Goal: Information Seeking & Learning: Compare options

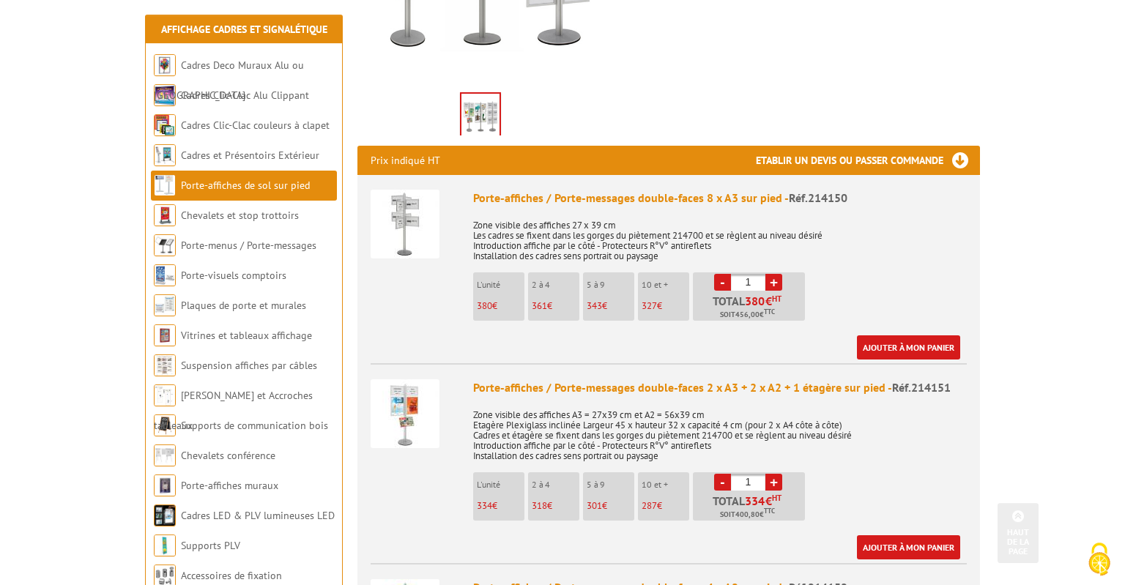
scroll to position [541, 0]
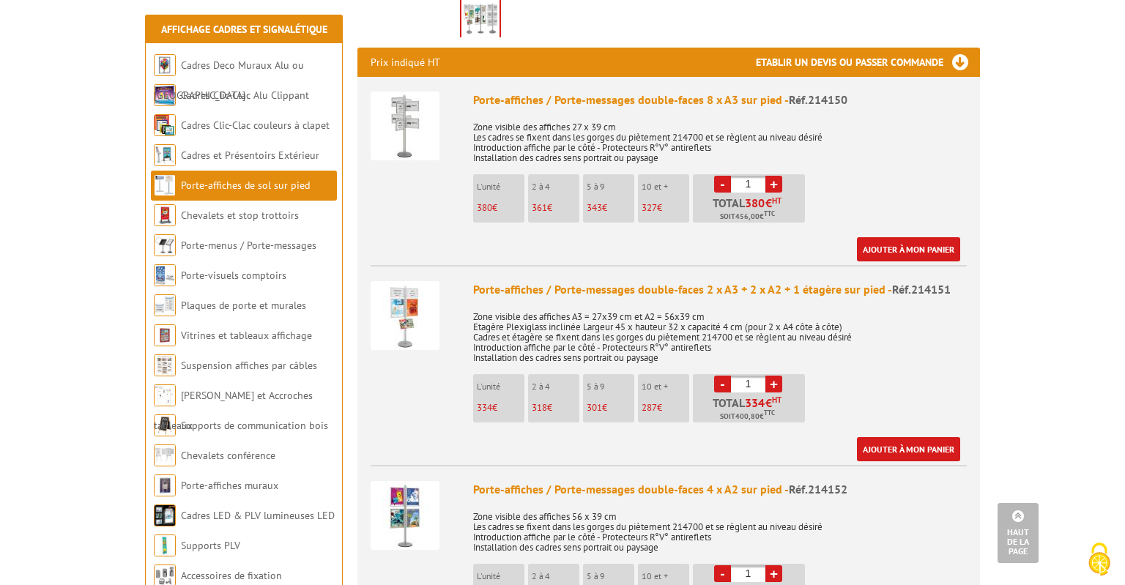
click at [387, 303] on img at bounding box center [404, 315] width 69 height 69
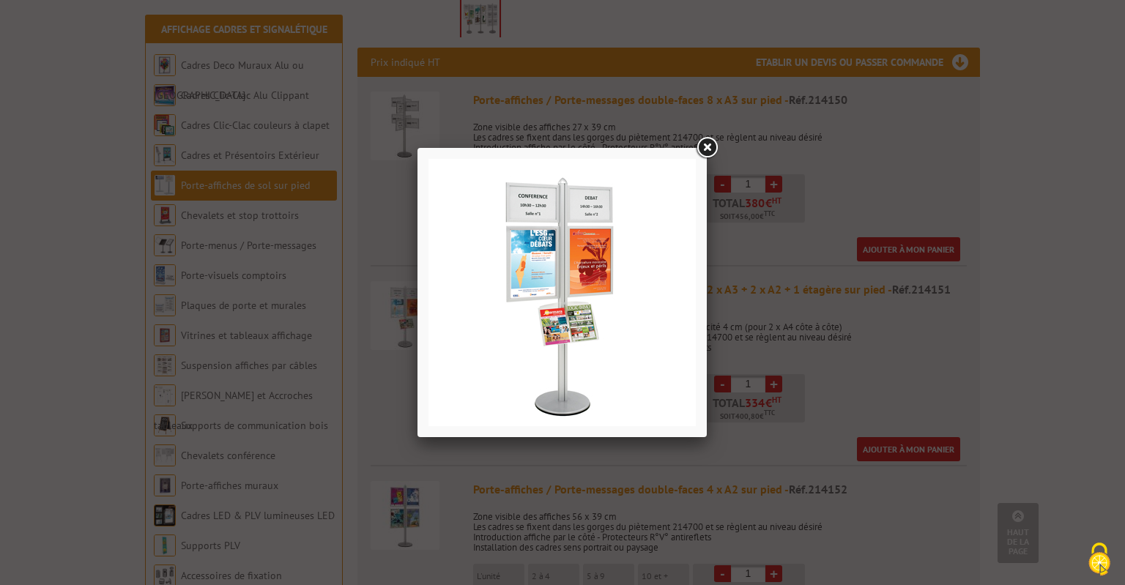
click at [531, 340] on img at bounding box center [561, 292] width 267 height 267
click at [551, 341] on img at bounding box center [561, 292] width 267 height 267
click at [711, 143] on link at bounding box center [706, 148] width 26 height 26
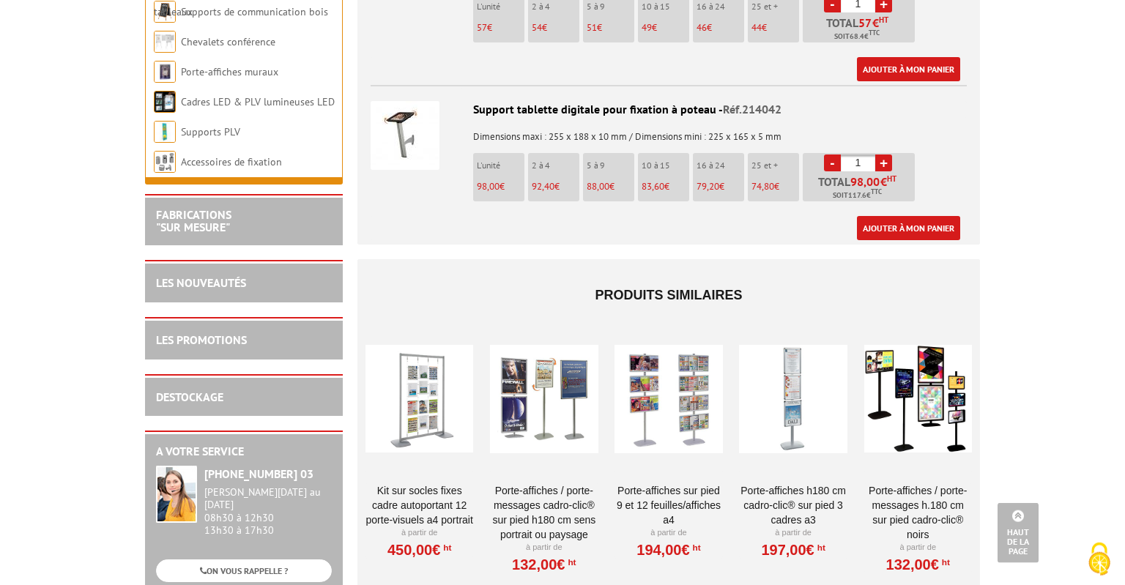
scroll to position [3092, 0]
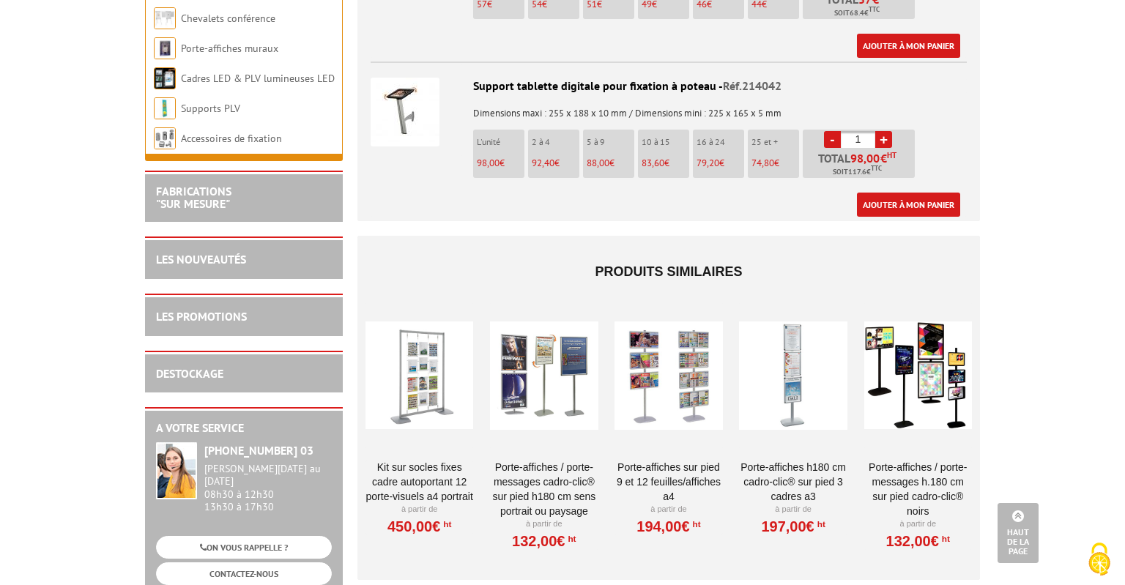
click at [432, 350] on div at bounding box center [419, 375] width 108 height 146
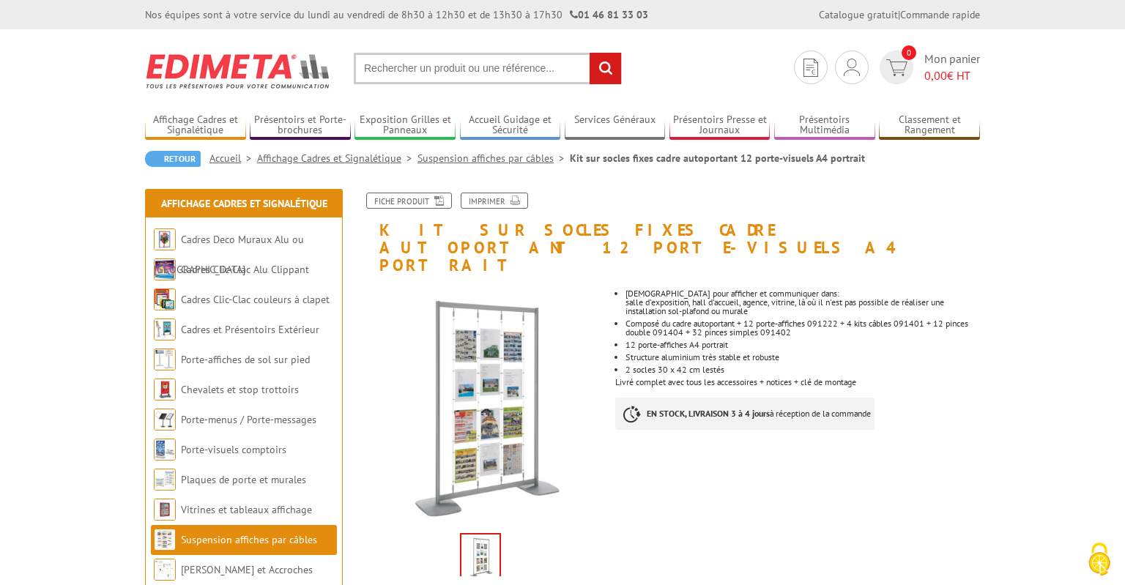
click at [481, 369] on img at bounding box center [480, 405] width 247 height 247
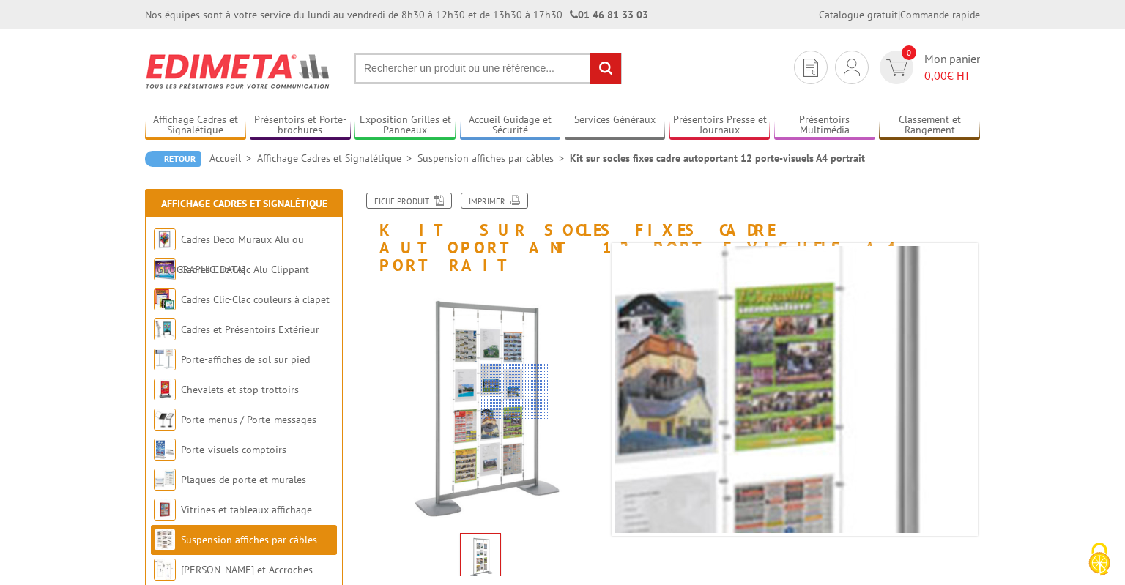
click at [514, 391] on div at bounding box center [514, 391] width 69 height 55
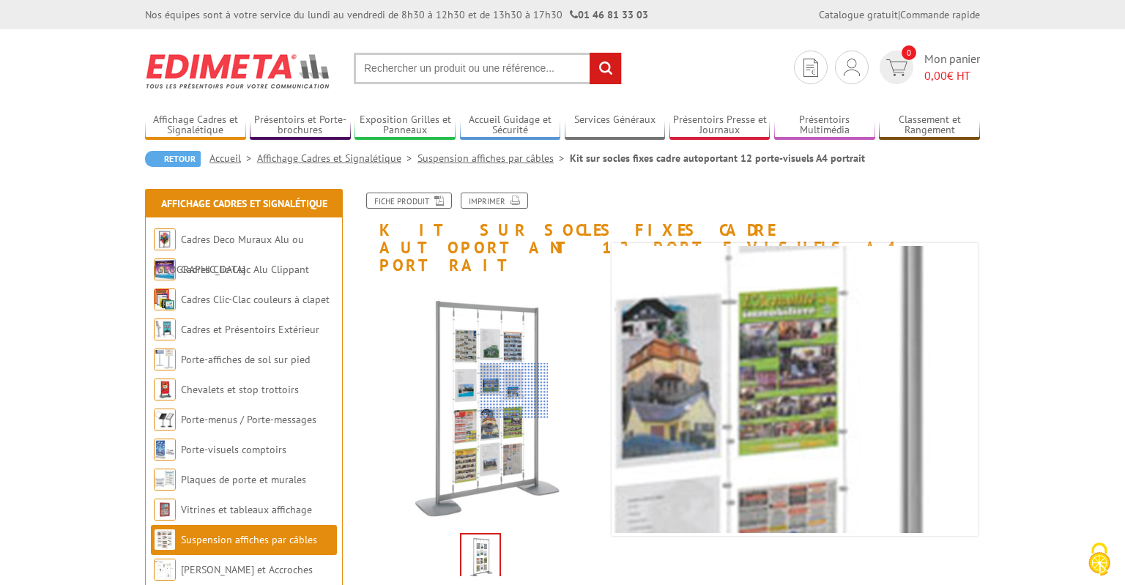
click at [514, 391] on div at bounding box center [514, 390] width 69 height 55
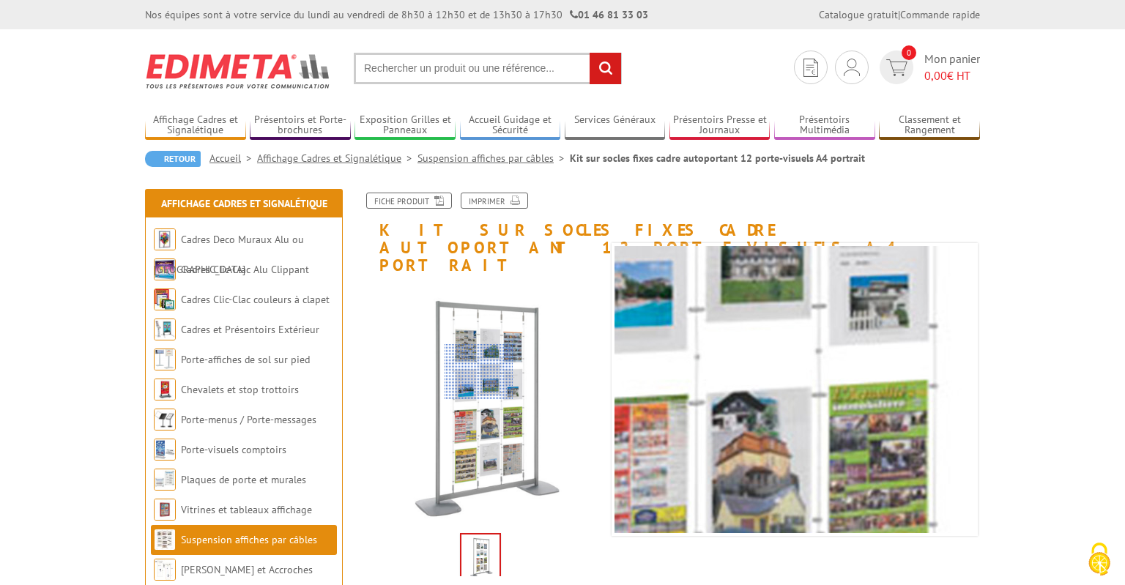
click at [479, 372] on div at bounding box center [478, 371] width 69 height 55
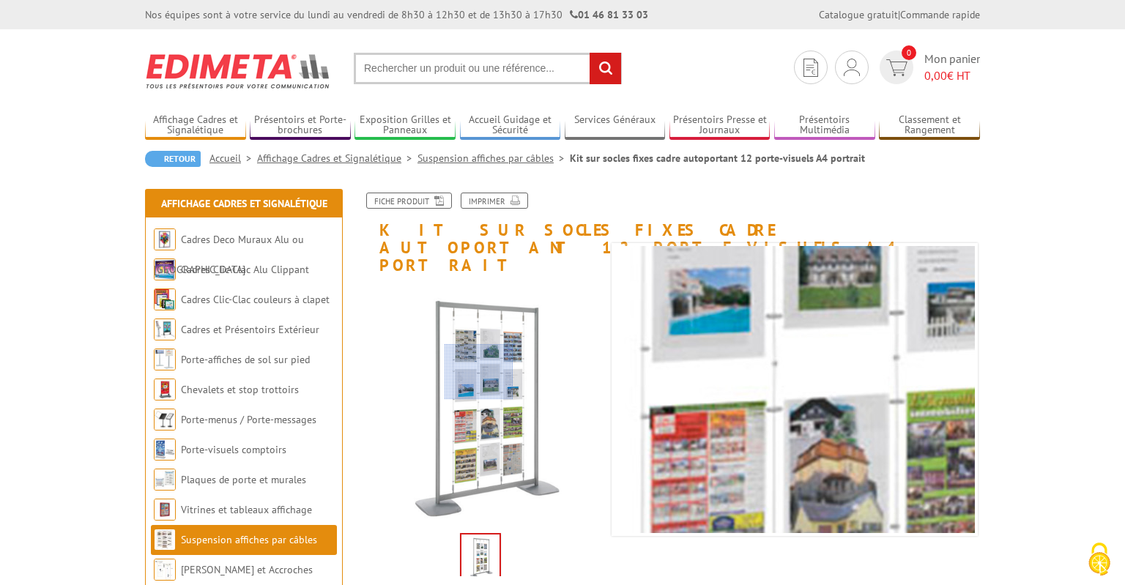
click at [479, 372] on div at bounding box center [478, 371] width 69 height 55
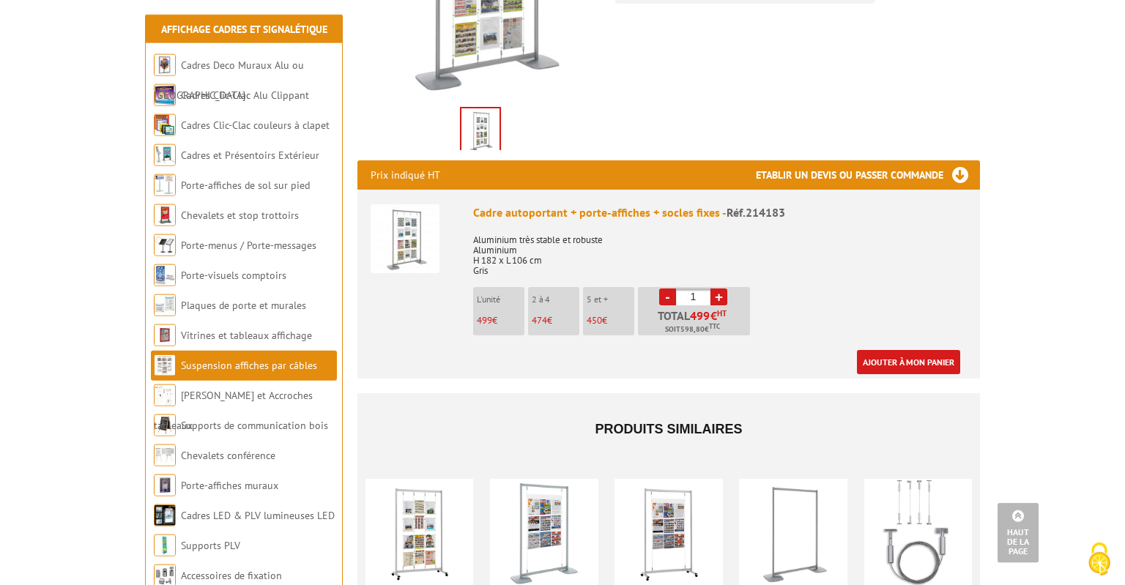
scroll to position [309, 0]
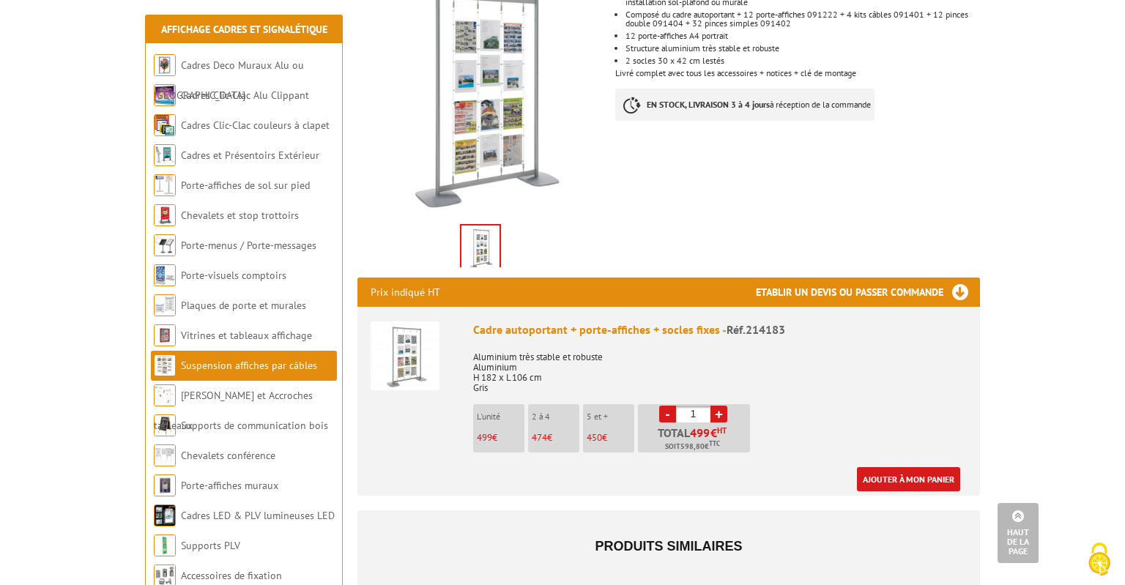
click at [404, 321] on img at bounding box center [404, 355] width 69 height 69
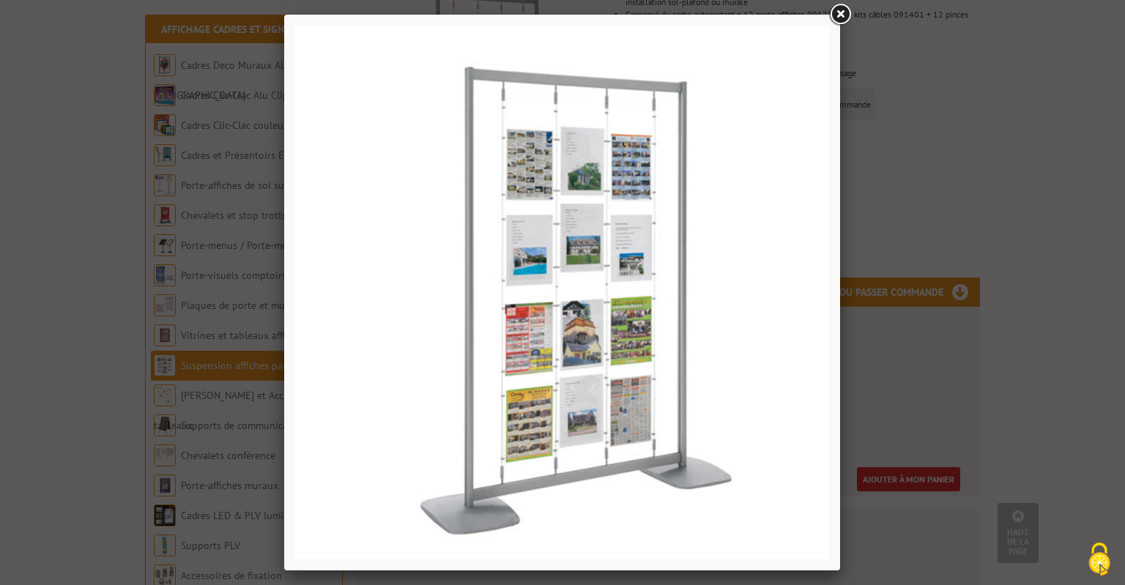
click at [583, 310] on img at bounding box center [562, 293] width 534 height 534
click at [841, 16] on link at bounding box center [840, 14] width 26 height 26
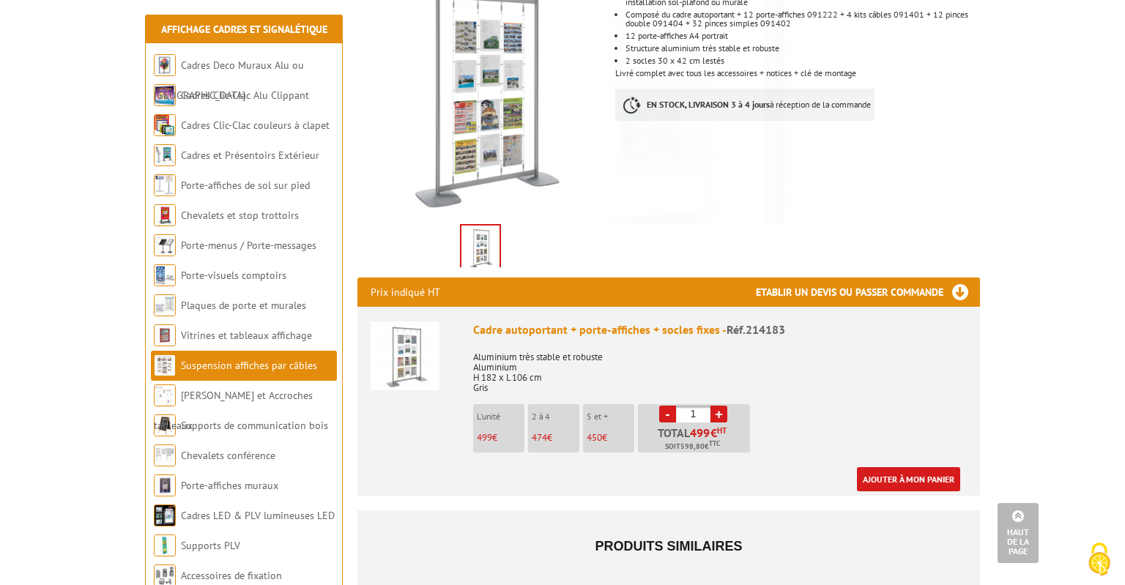
scroll to position [0, 0]
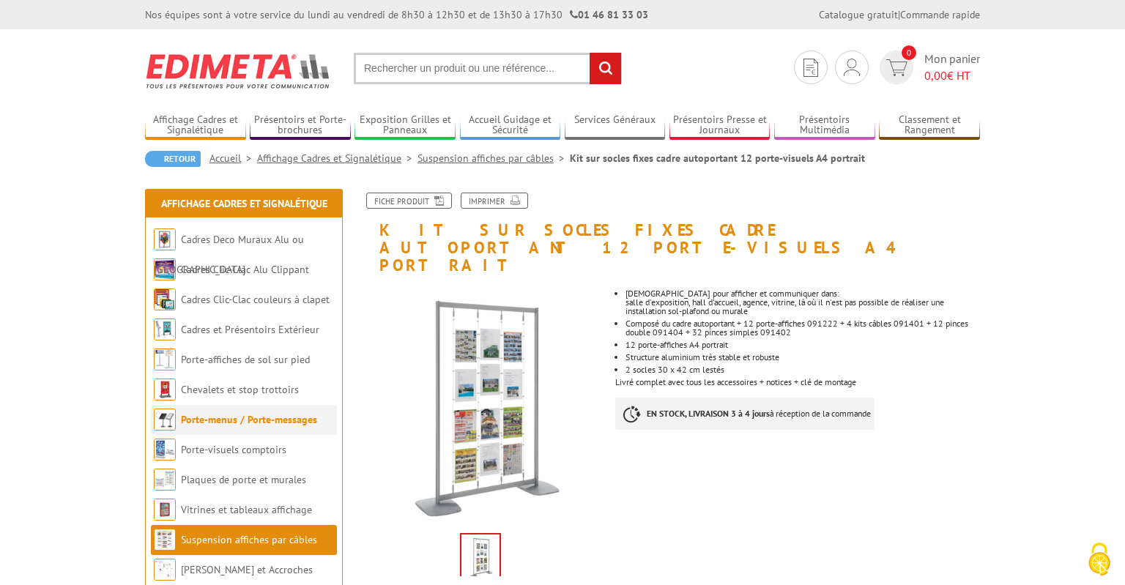
click at [227, 428] on li "Porte-menus / Porte-messages" at bounding box center [244, 420] width 186 height 30
click at [224, 425] on link "Porte-menus / Porte-messages" at bounding box center [249, 419] width 136 height 13
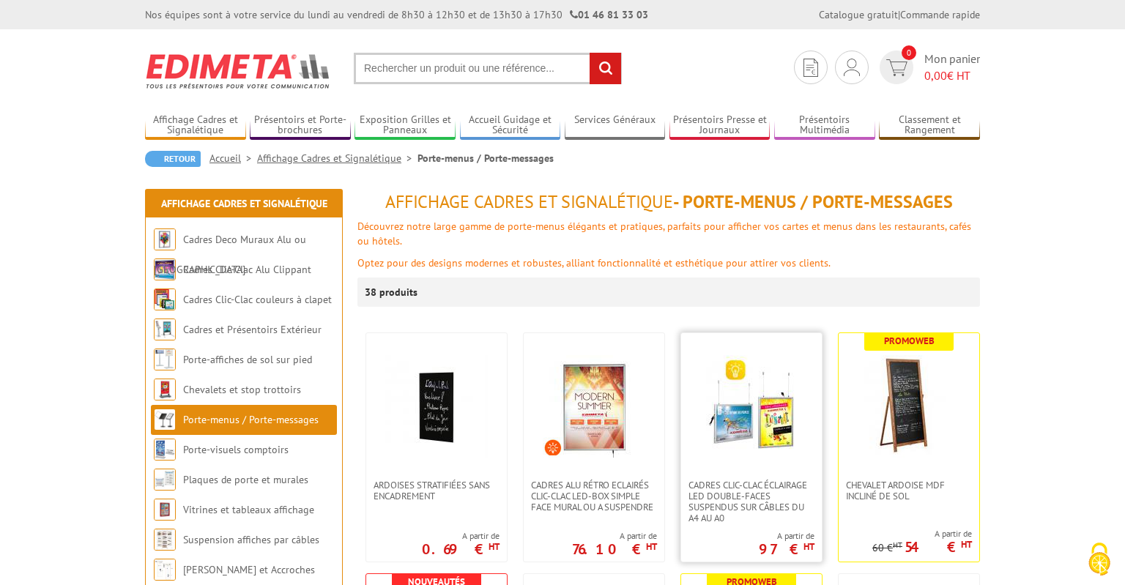
click at [774, 424] on img at bounding box center [751, 406] width 102 height 102
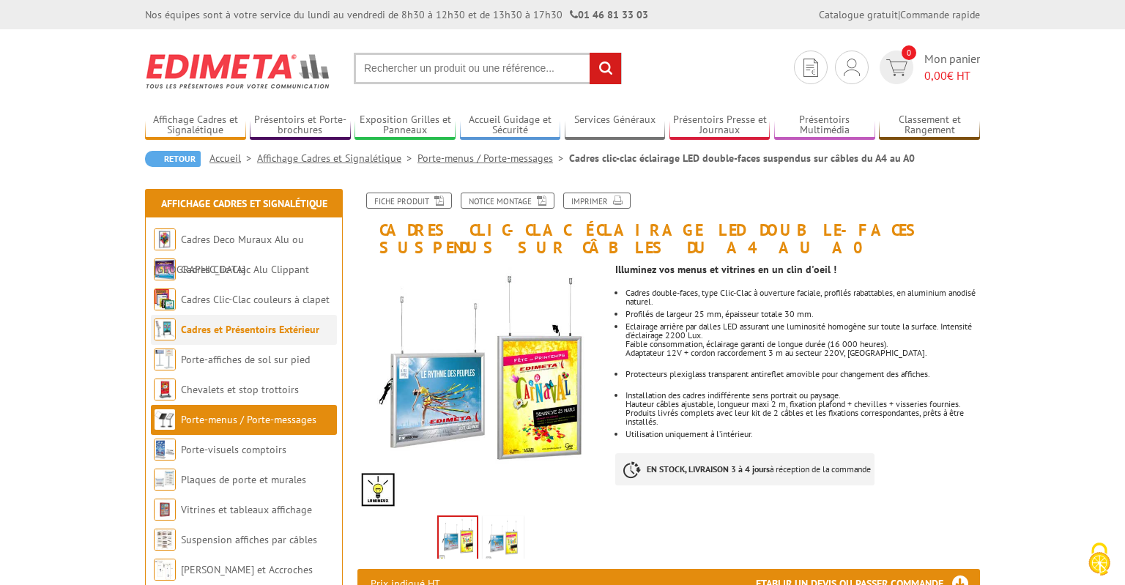
click at [256, 329] on link "Cadres et Présentoirs Extérieur" at bounding box center [250, 329] width 138 height 13
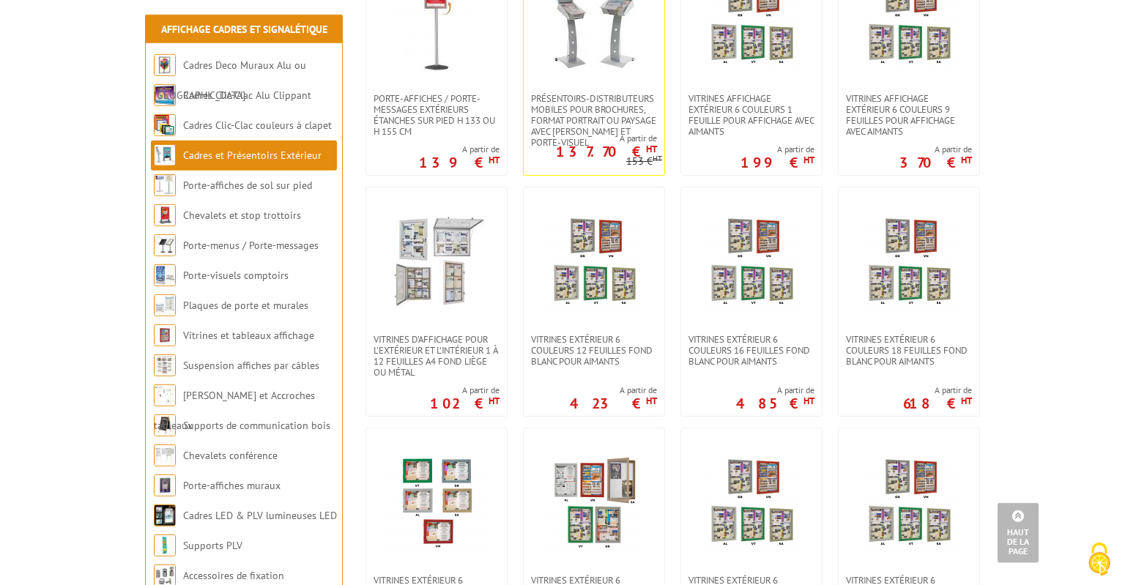
scroll to position [850, 0]
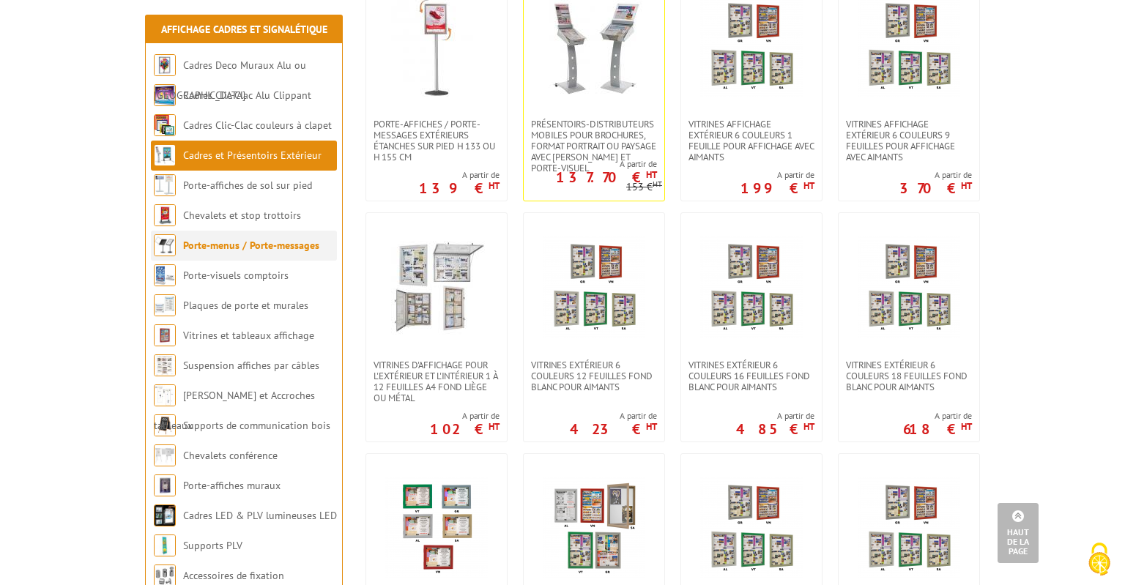
click at [291, 247] on link "Porte-menus / Porte-messages" at bounding box center [251, 245] width 136 height 13
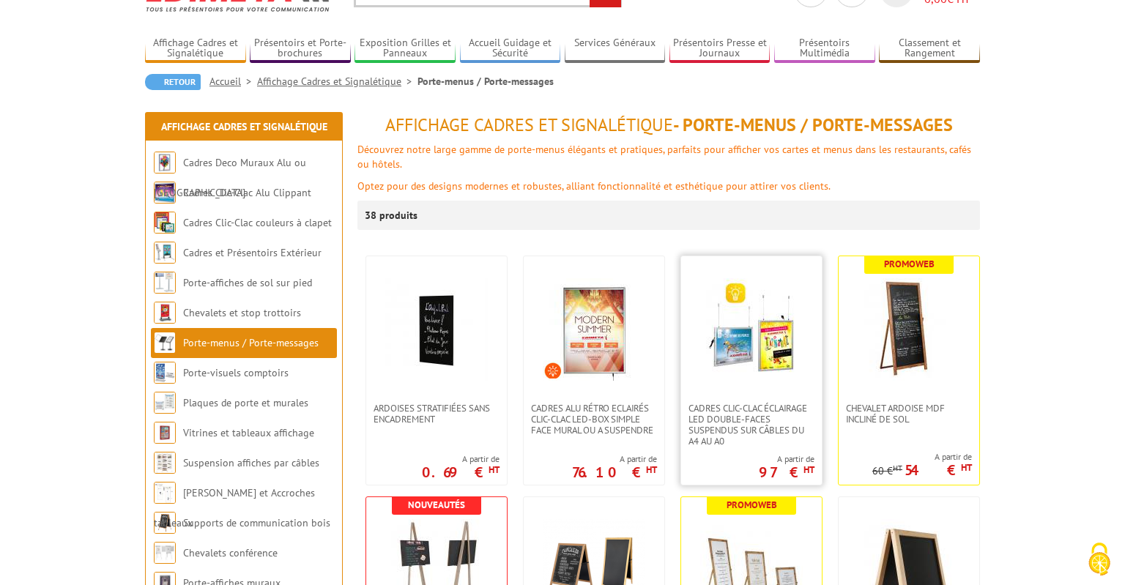
scroll to position [387, 0]
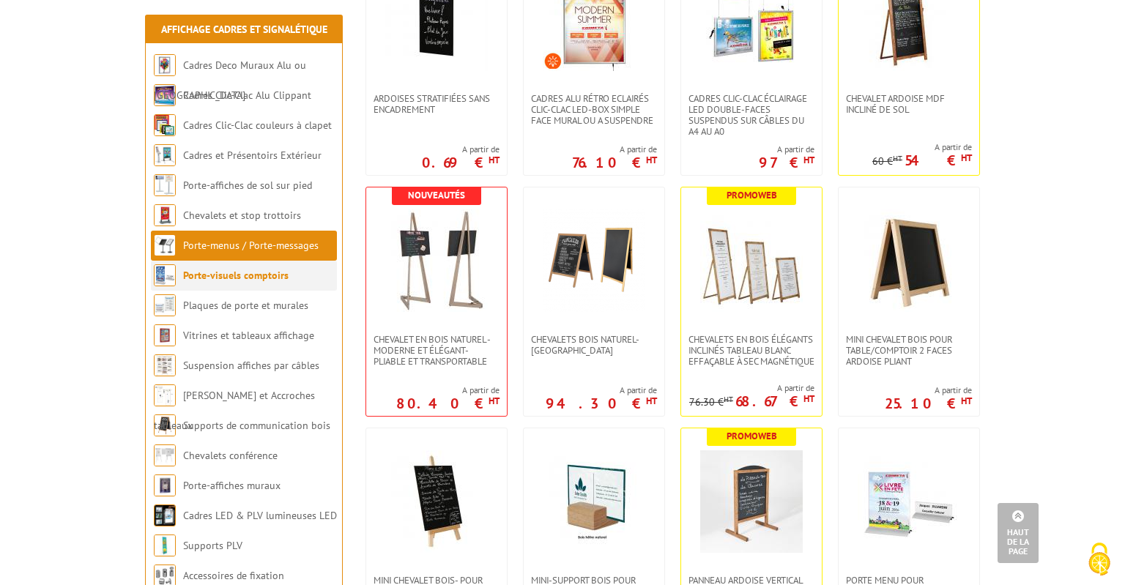
click at [250, 273] on link "Porte-visuels comptoirs" at bounding box center [235, 275] width 105 height 13
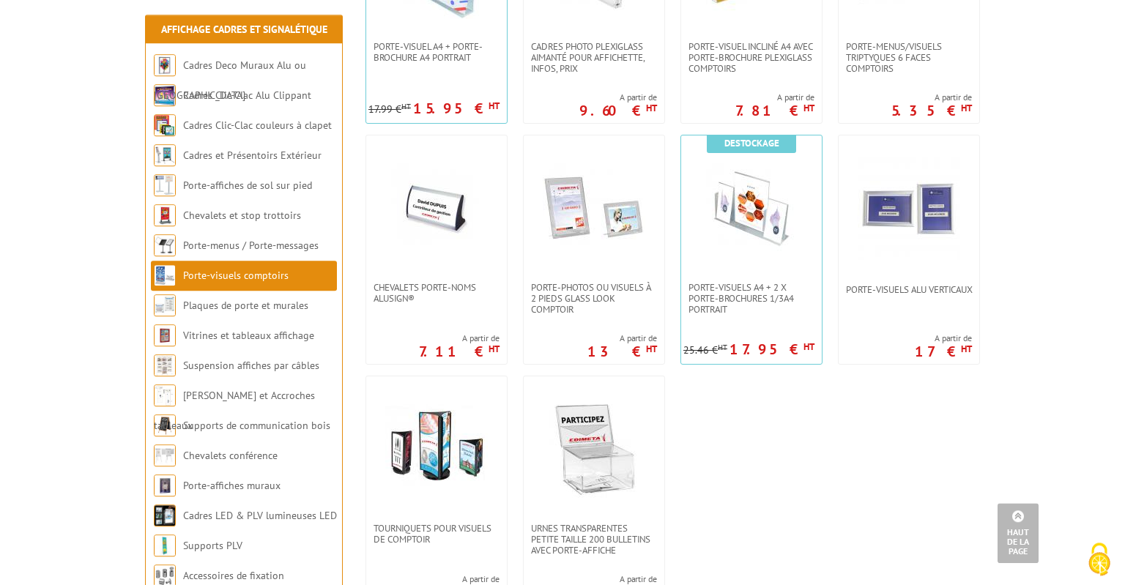
scroll to position [1160, 0]
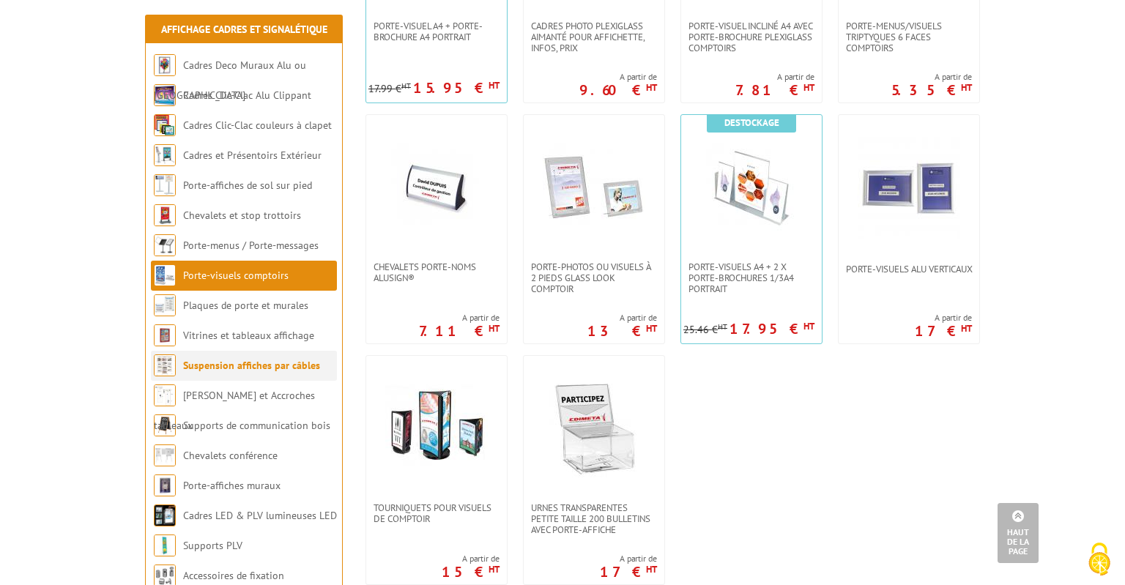
click at [285, 368] on link "Suspension affiches par câbles" at bounding box center [251, 365] width 137 height 13
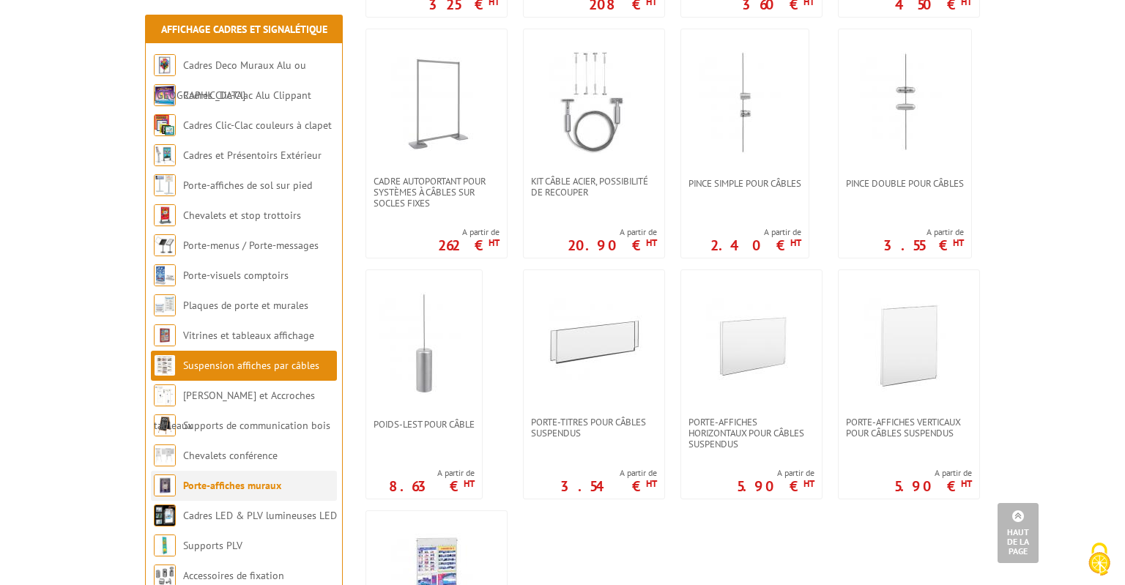
scroll to position [696, 0]
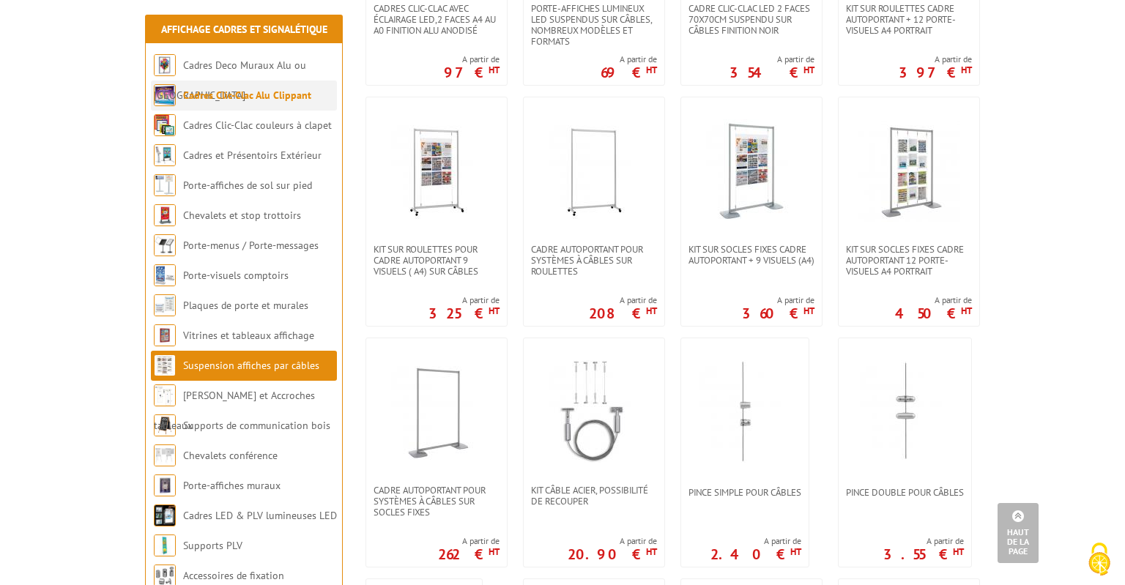
click at [267, 92] on link "Cadres Clic-Clac Alu Clippant" at bounding box center [247, 95] width 128 height 13
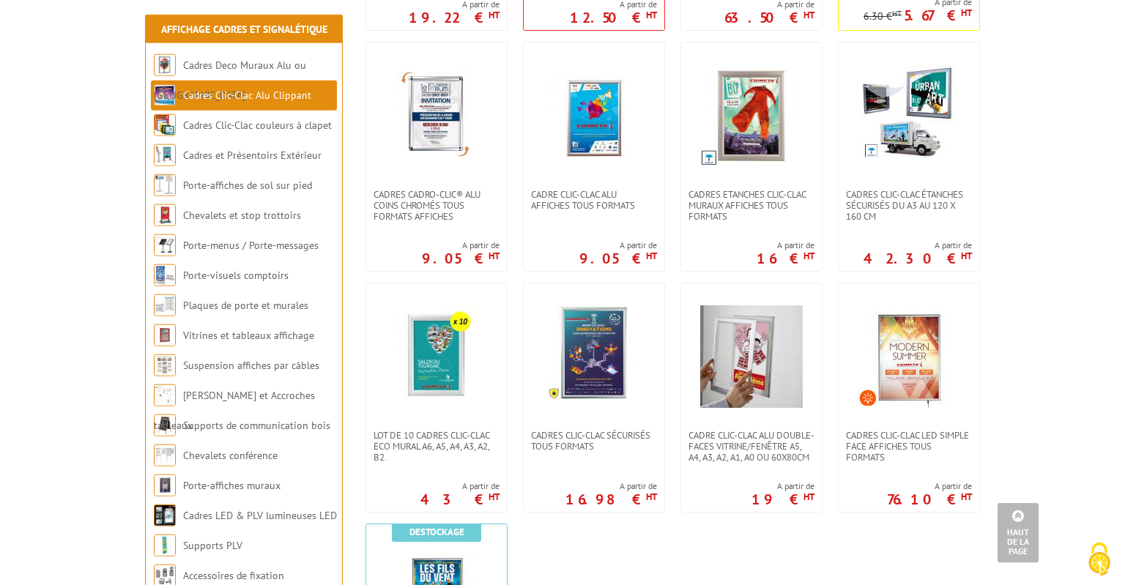
scroll to position [618, 0]
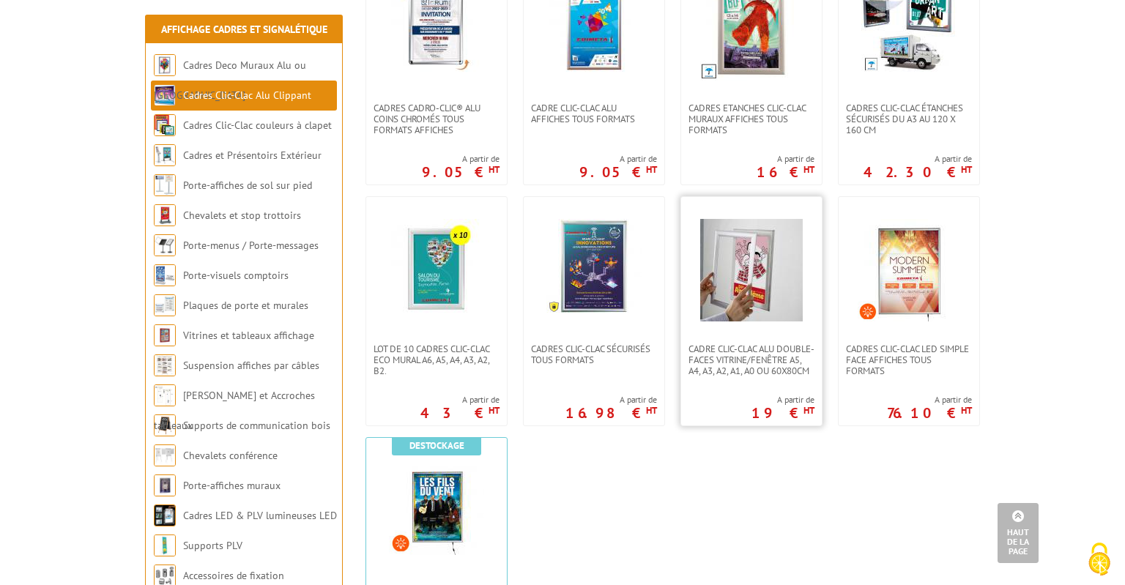
click at [719, 290] on img at bounding box center [751, 270] width 102 height 102
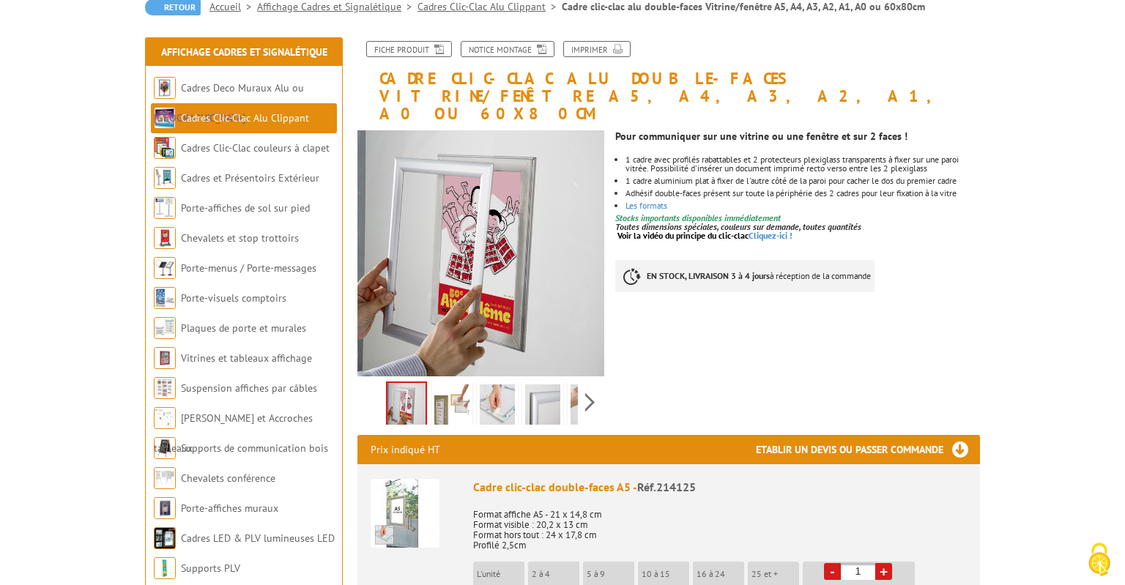
scroll to position [154, 0]
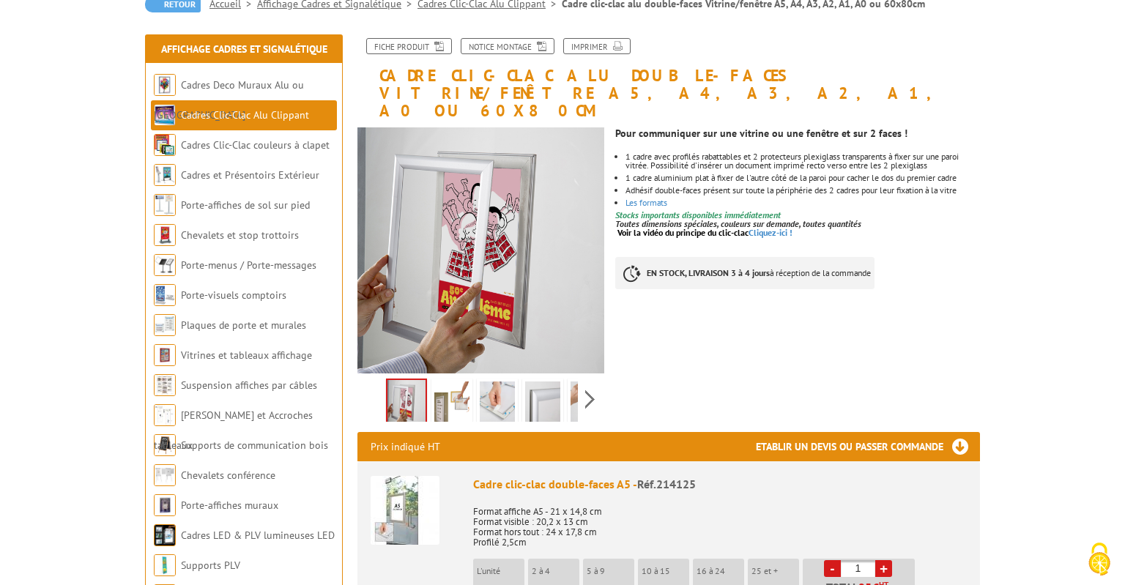
click at [460, 381] on img at bounding box center [451, 403] width 35 height 45
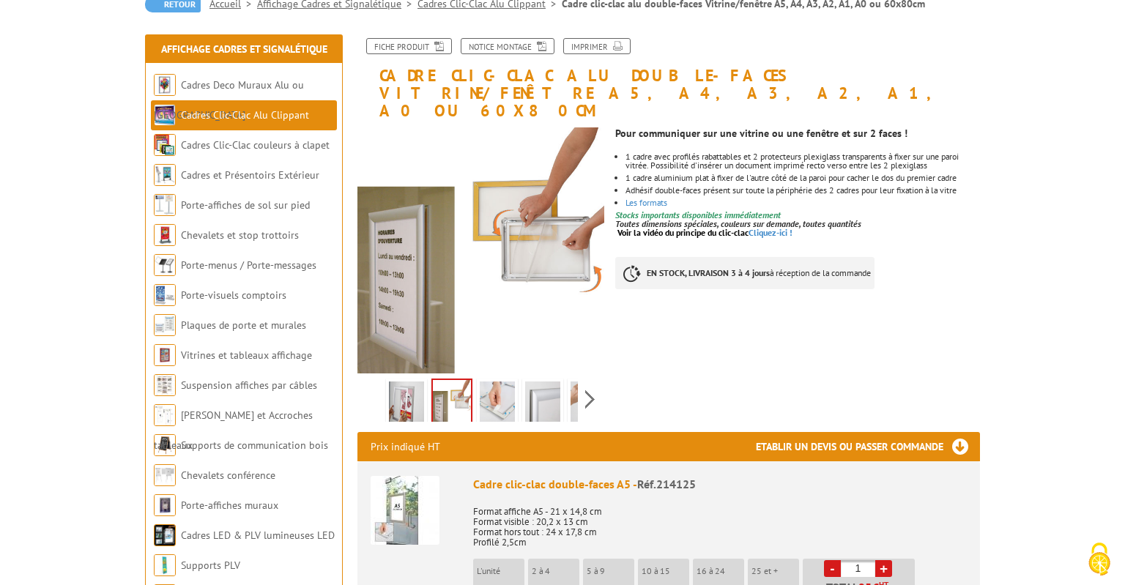
click at [491, 384] on img at bounding box center [497, 403] width 35 height 45
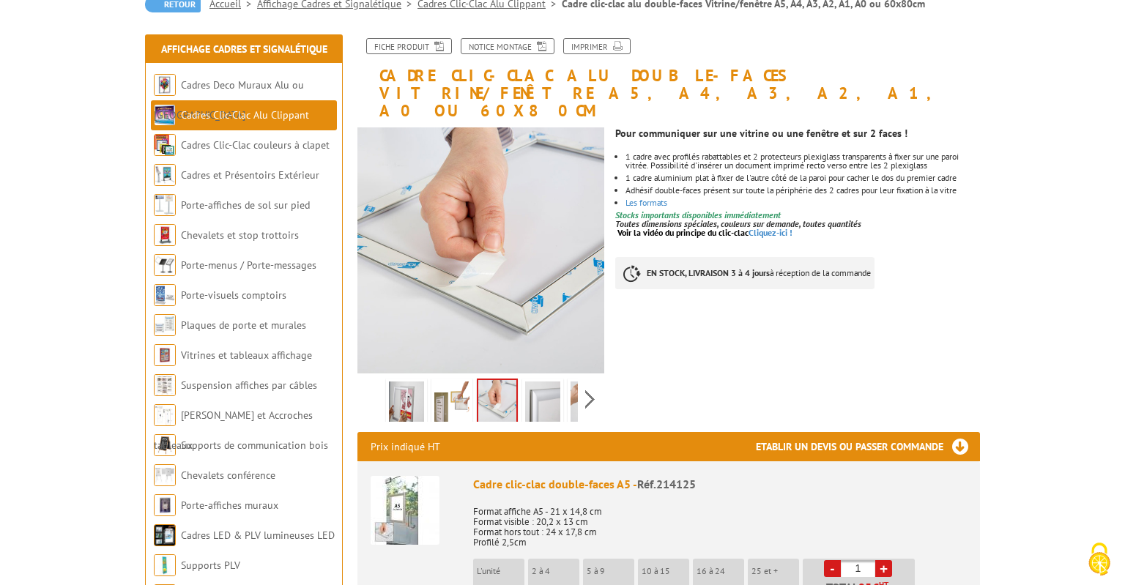
click at [557, 389] on img at bounding box center [542, 403] width 35 height 45
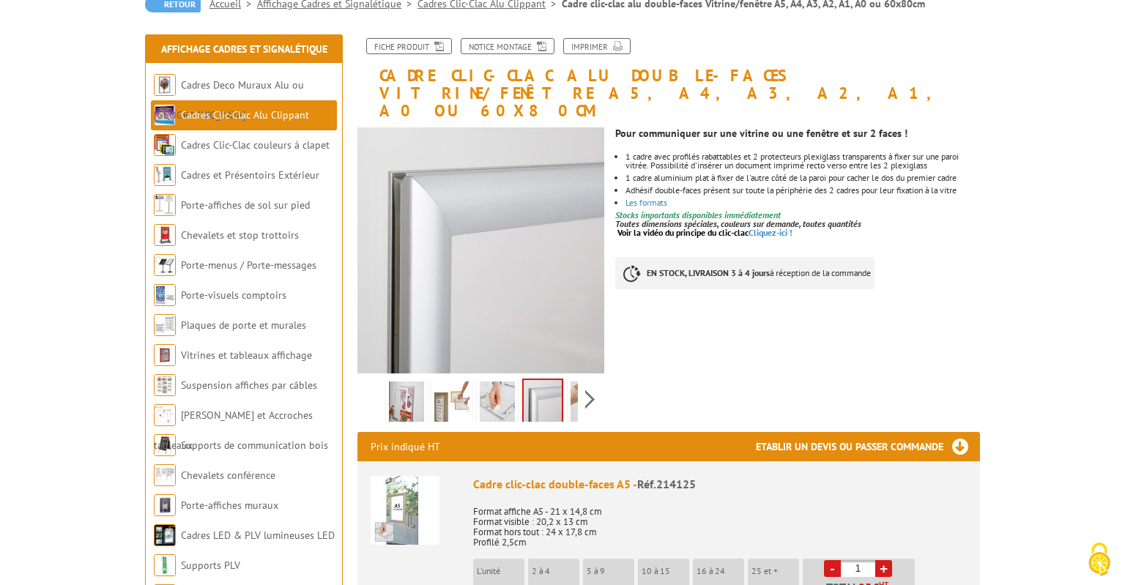
click at [574, 382] on img at bounding box center [587, 403] width 35 height 45
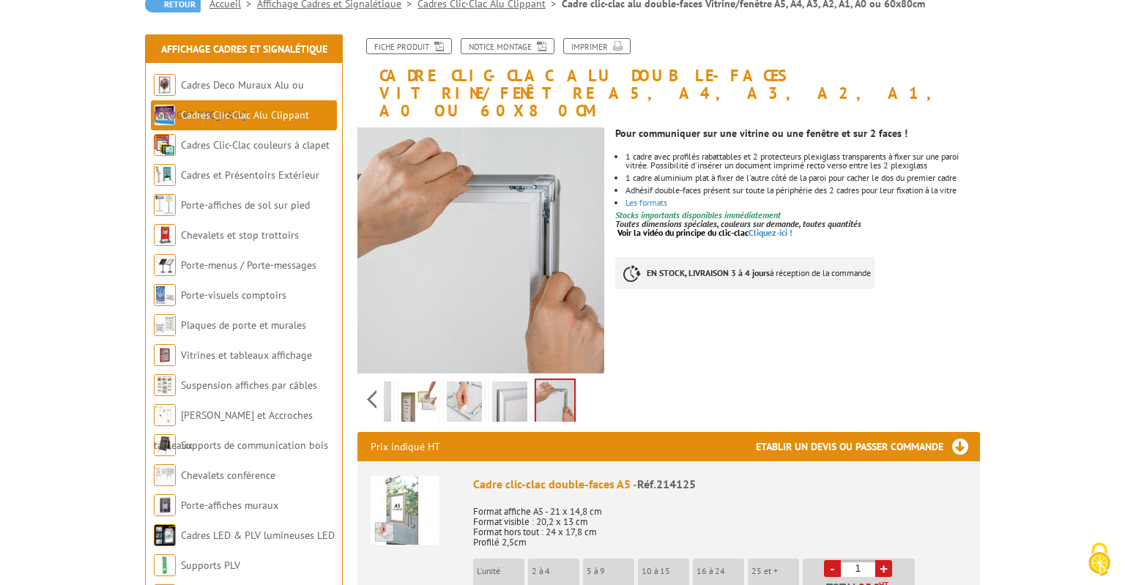
scroll to position [231, 0]
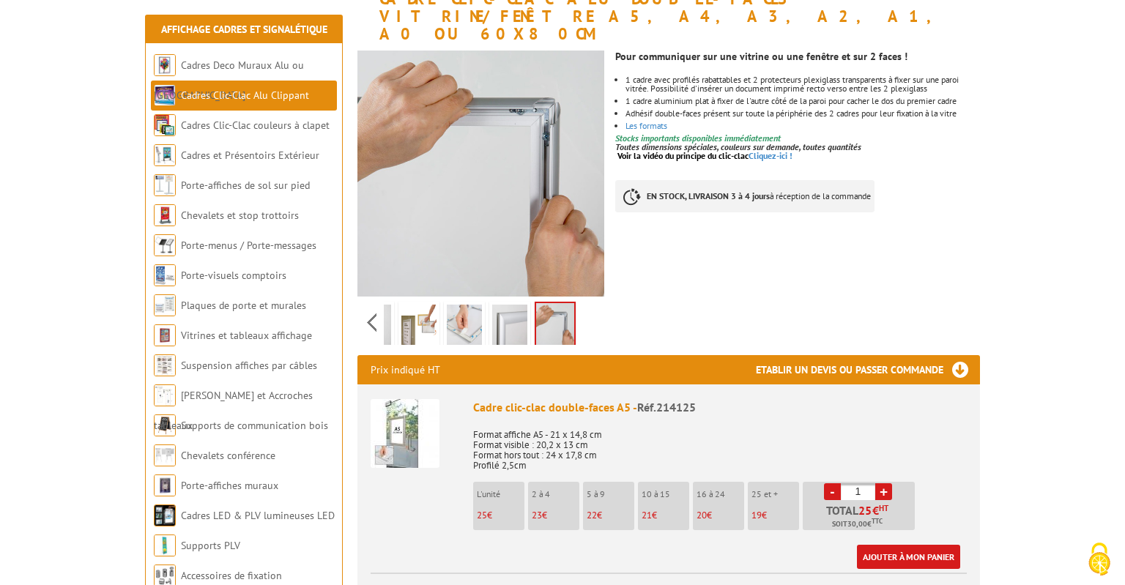
click at [406, 410] on img at bounding box center [404, 433] width 69 height 69
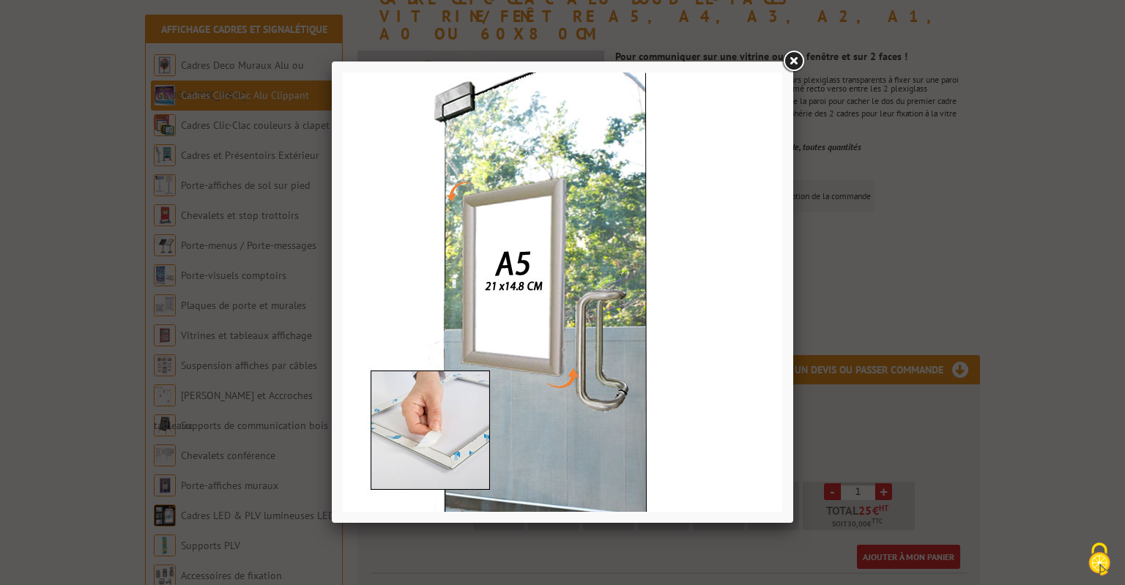
click at [795, 60] on link at bounding box center [793, 61] width 26 height 26
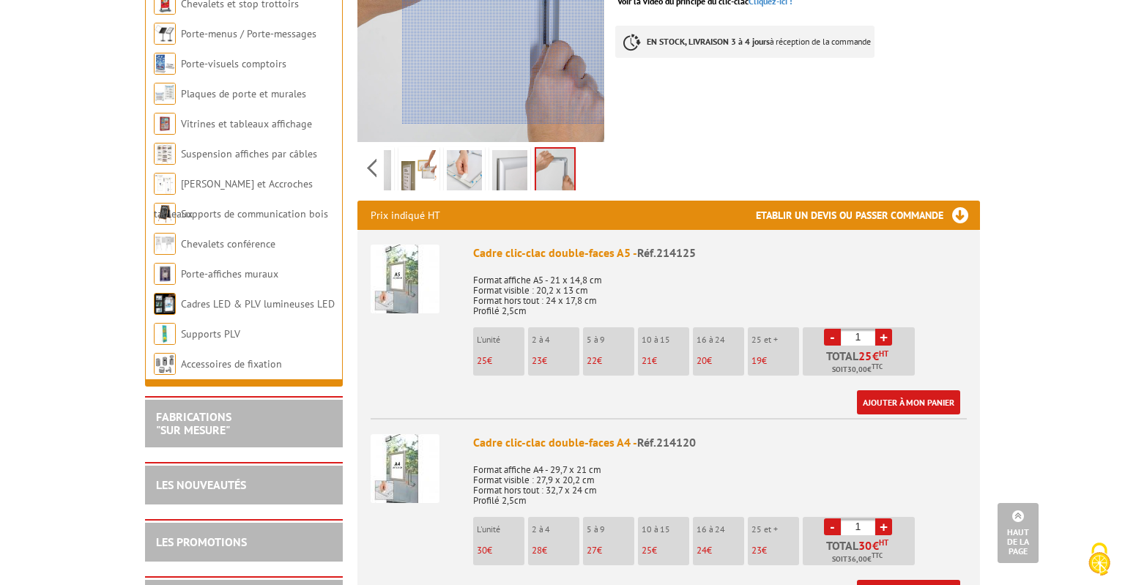
scroll to position [76, 0]
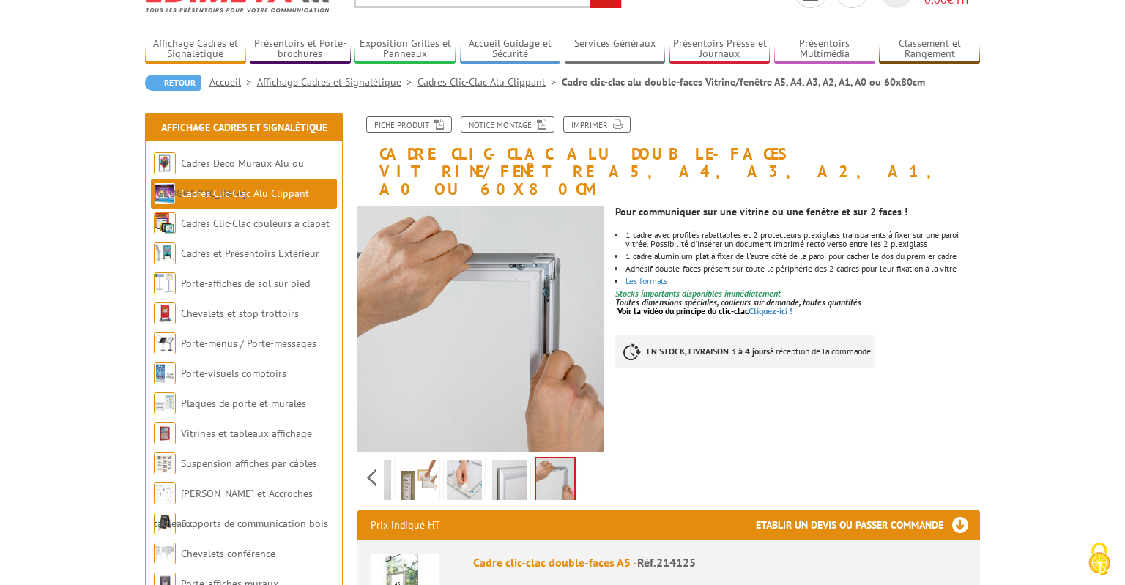
click at [406, 462] on img at bounding box center [418, 482] width 35 height 45
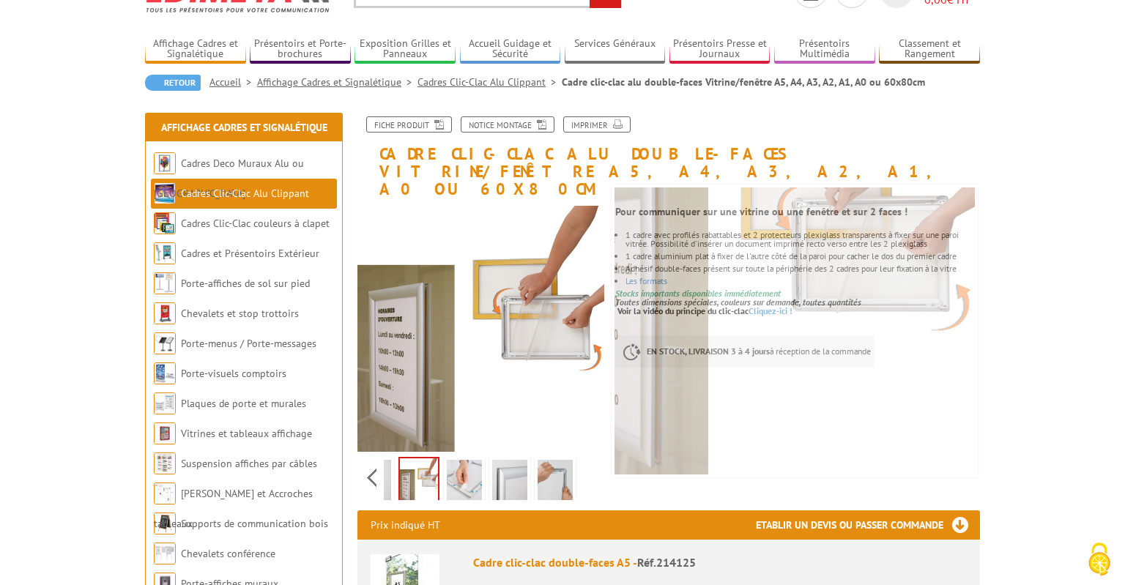
click at [467, 467] on img at bounding box center [464, 482] width 35 height 45
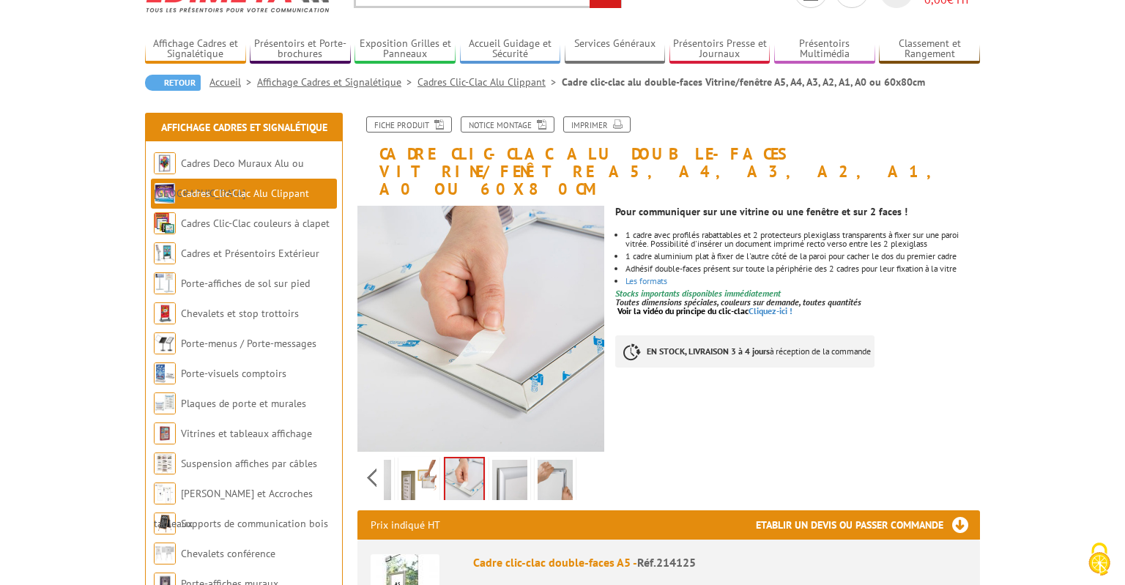
click at [505, 461] on img at bounding box center [509, 482] width 35 height 45
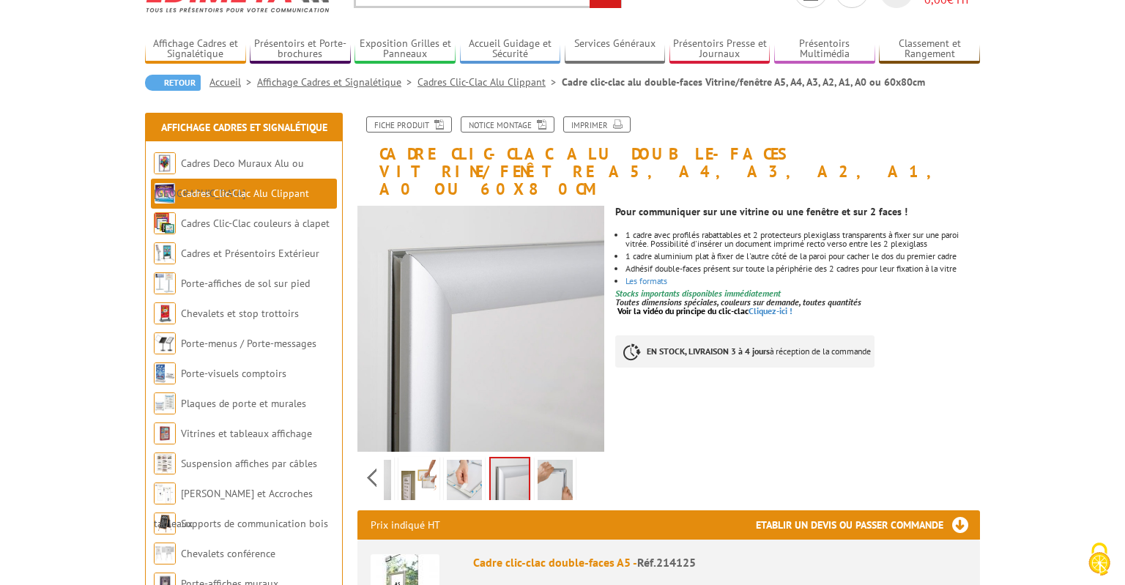
click at [552, 468] on img at bounding box center [554, 482] width 35 height 45
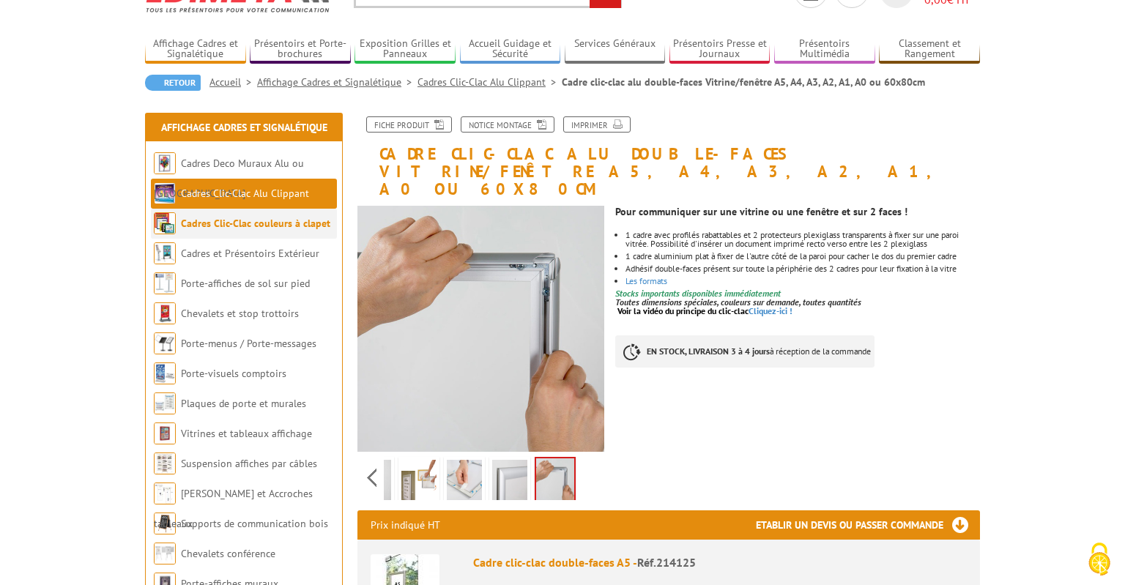
click at [295, 213] on li "Cadres Clic-Clac couleurs à clapet" at bounding box center [244, 224] width 186 height 30
click at [297, 223] on link "Cadres Clic-Clac couleurs à clapet" at bounding box center [255, 223] width 149 height 13
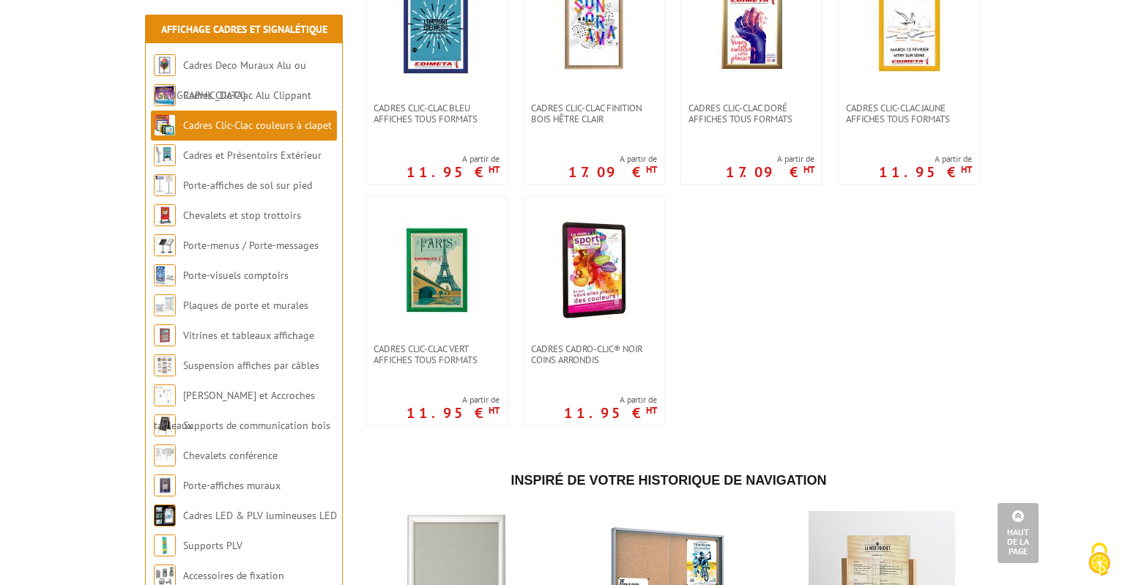
scroll to position [309, 0]
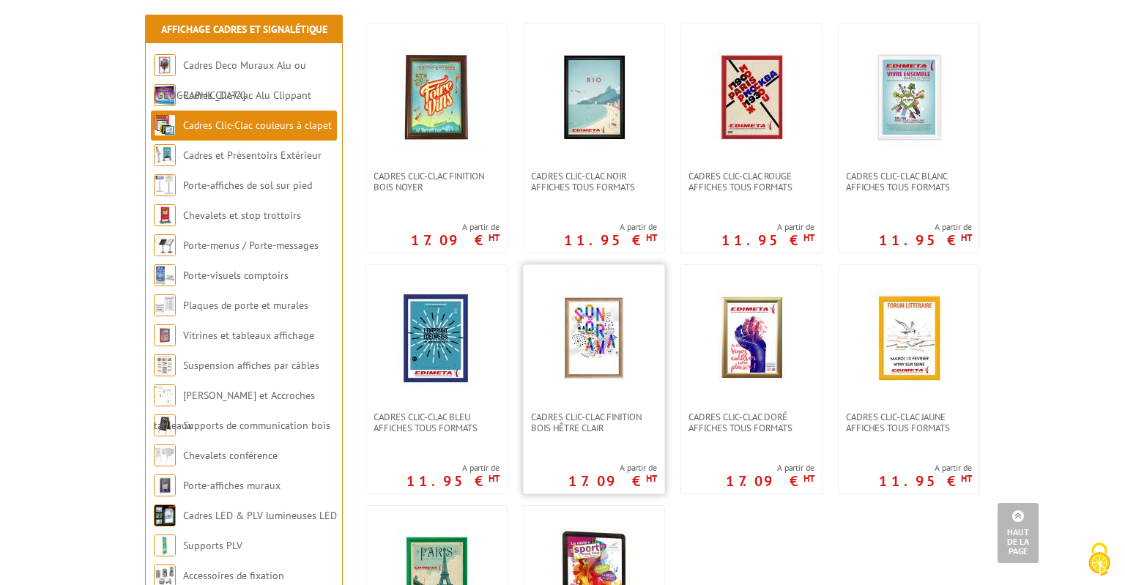
click at [617, 338] on img at bounding box center [593, 338] width 102 height 102
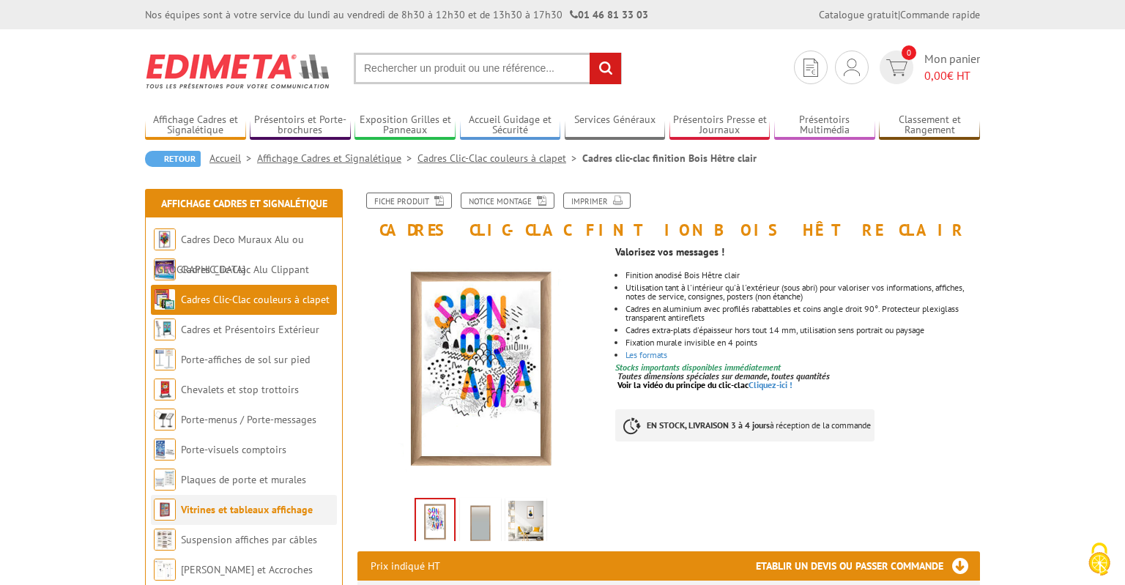
click at [280, 517] on li "Vitrines et tableaux affichage" at bounding box center [244, 510] width 186 height 30
click at [232, 507] on link "Vitrines et tableaux affichage" at bounding box center [247, 509] width 132 height 13
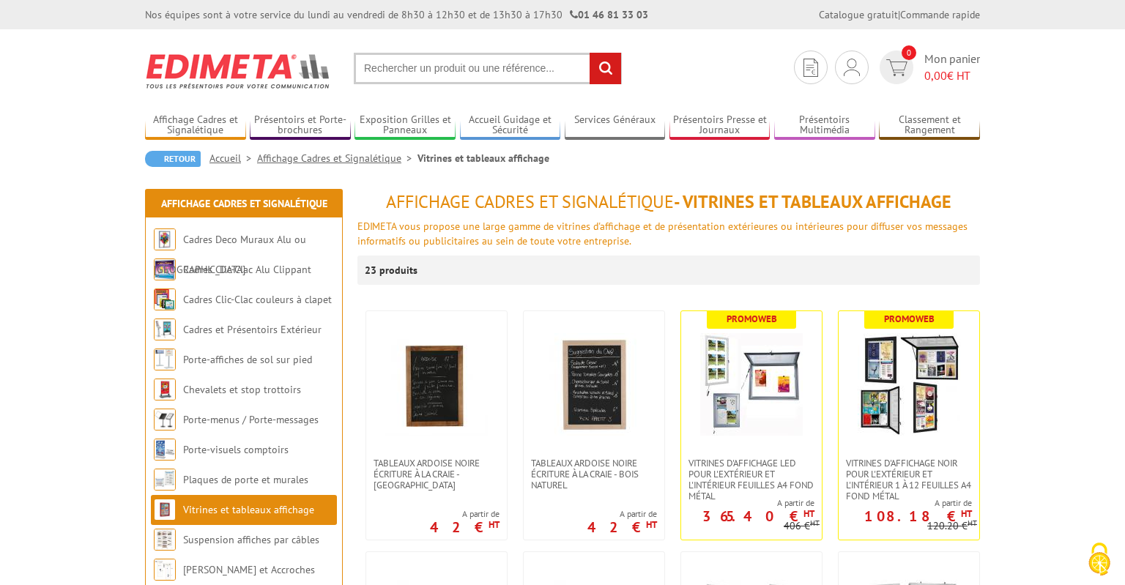
click at [441, 73] on input "text" at bounding box center [488, 68] width 268 height 31
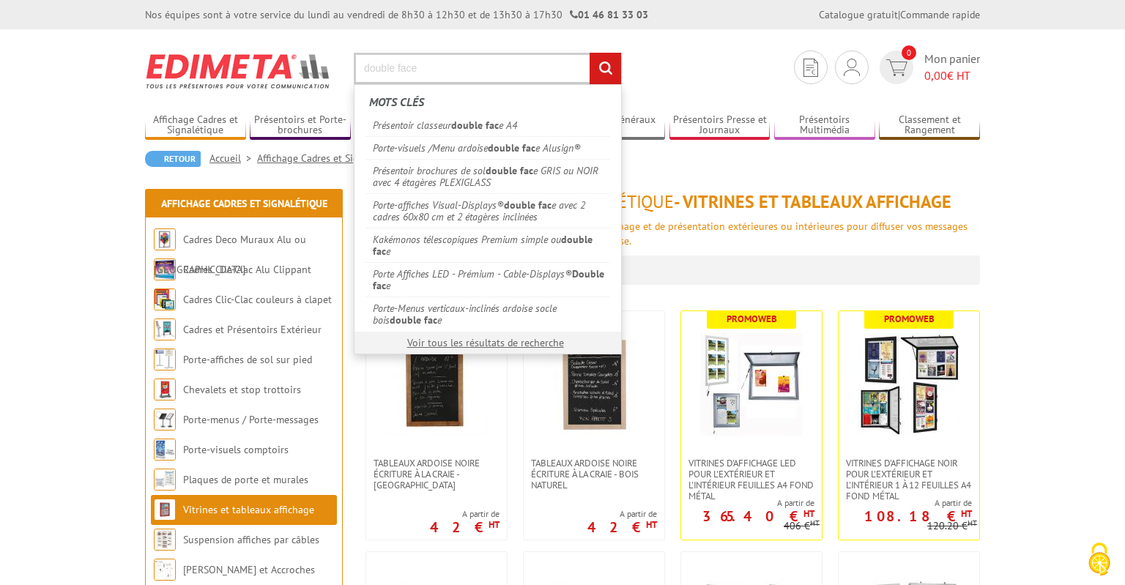
type input "double face"
click at [589, 53] on input "rechercher" at bounding box center [604, 68] width 31 height 31
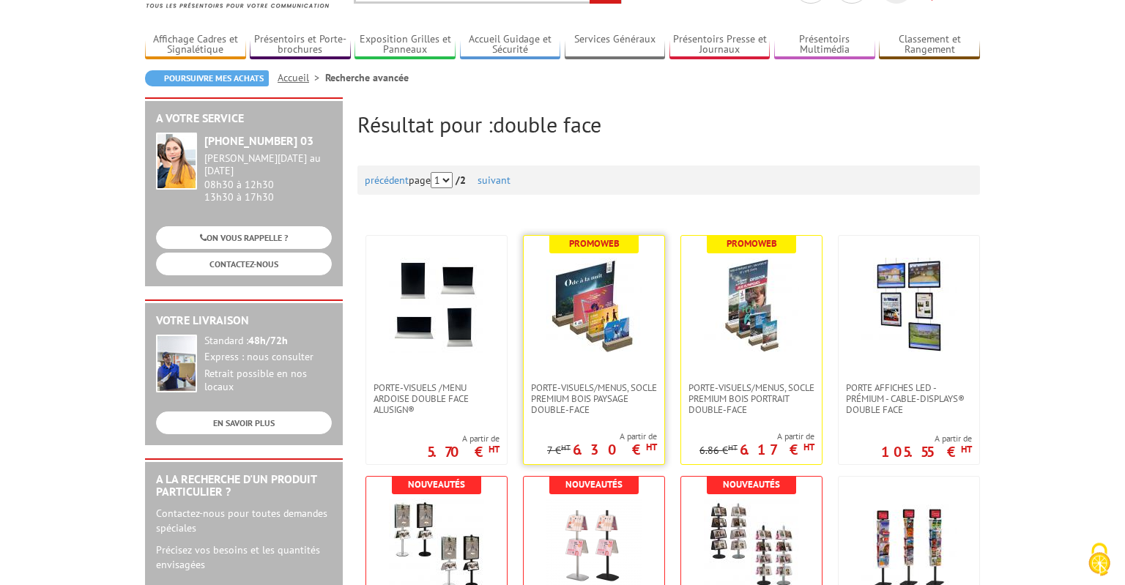
scroll to position [231, 0]
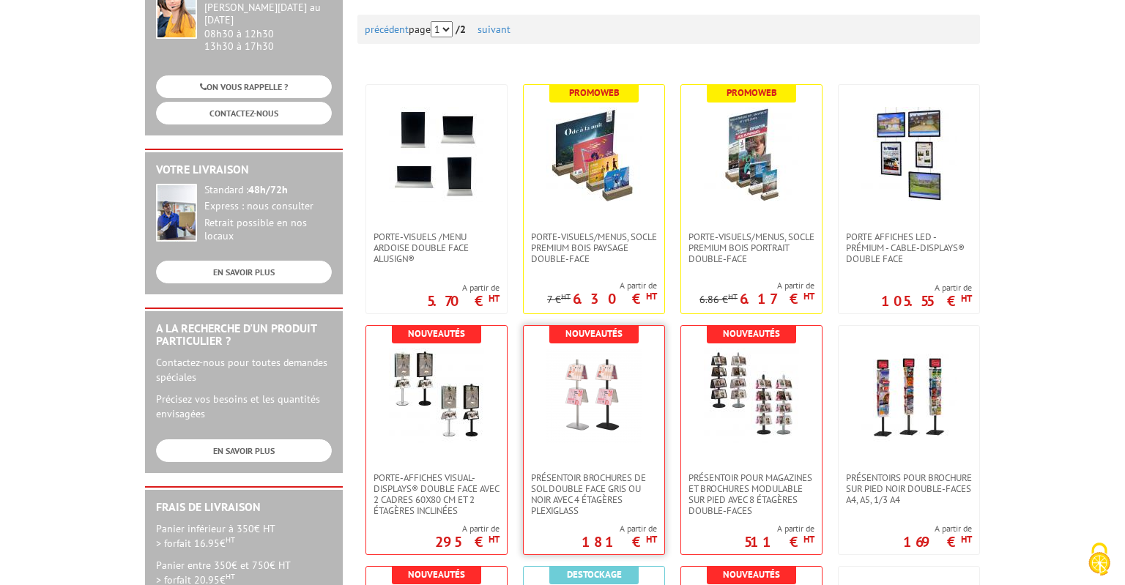
click at [587, 428] on img at bounding box center [593, 395] width 95 height 95
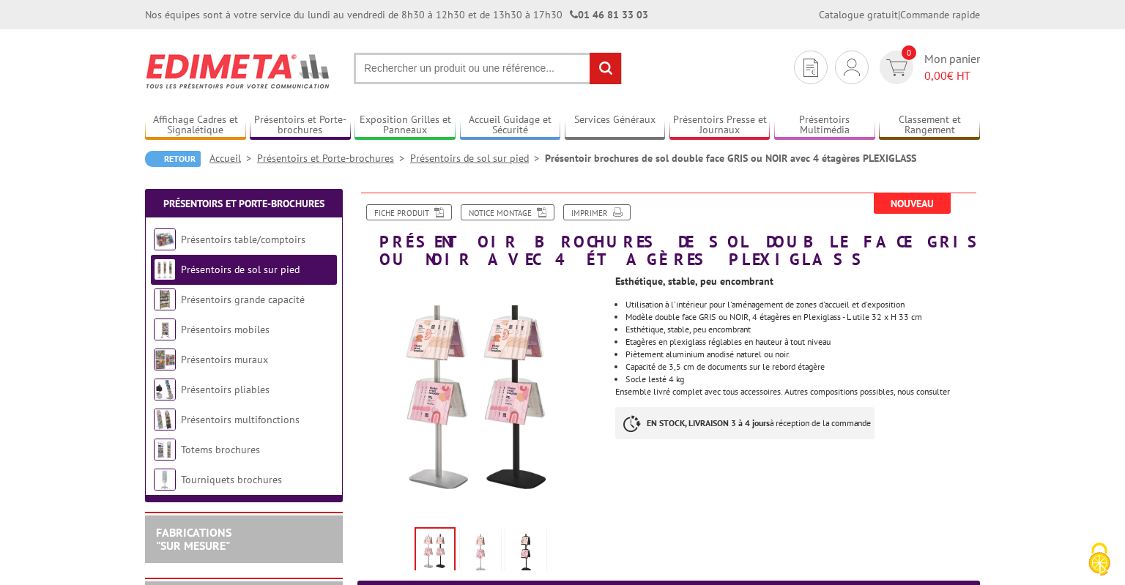
click at [469, 406] on img at bounding box center [480, 398] width 247 height 247
click at [459, 378] on img at bounding box center [480, 398] width 247 height 247
click at [478, 550] on img at bounding box center [480, 552] width 35 height 45
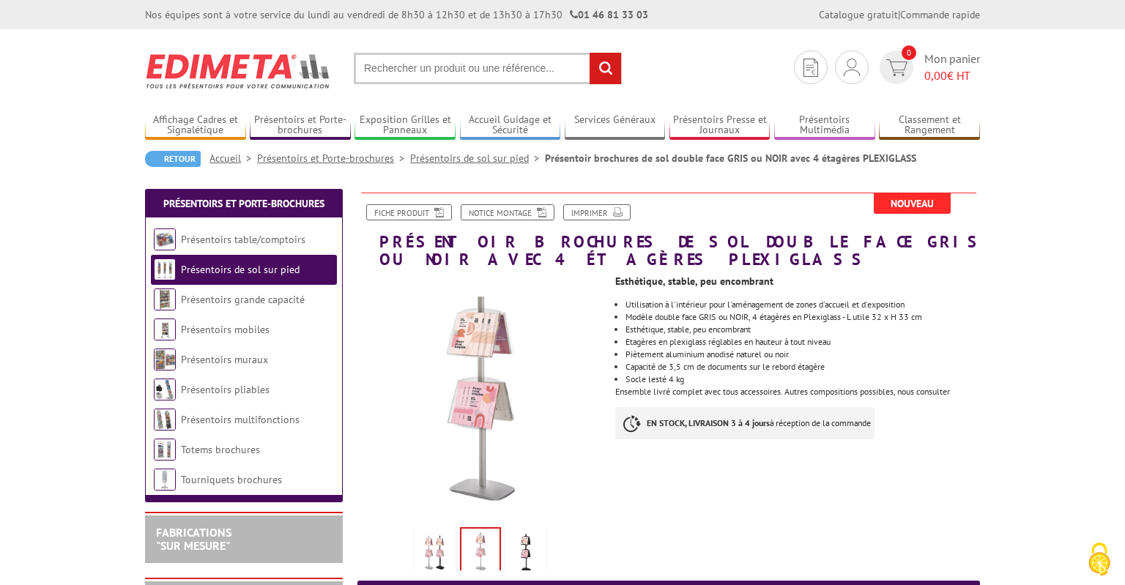
click at [520, 546] on img at bounding box center [525, 552] width 35 height 45
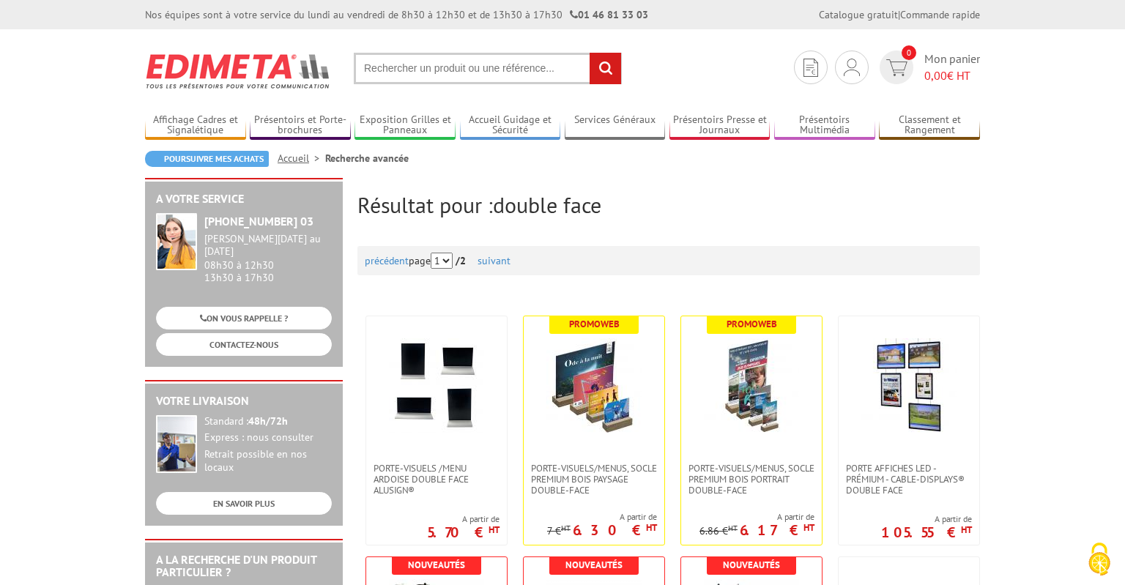
click at [422, 75] on input "text" at bounding box center [488, 68] width 268 height 31
type input "cadre double"
click at [589, 53] on input "rechercher" at bounding box center [604, 68] width 31 height 31
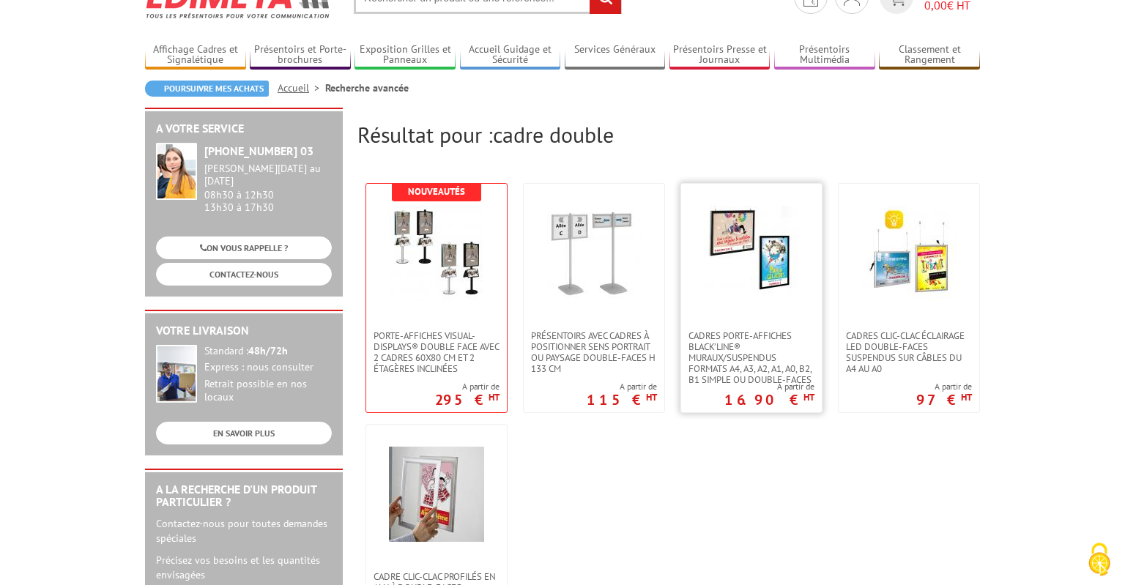
scroll to position [154, 0]
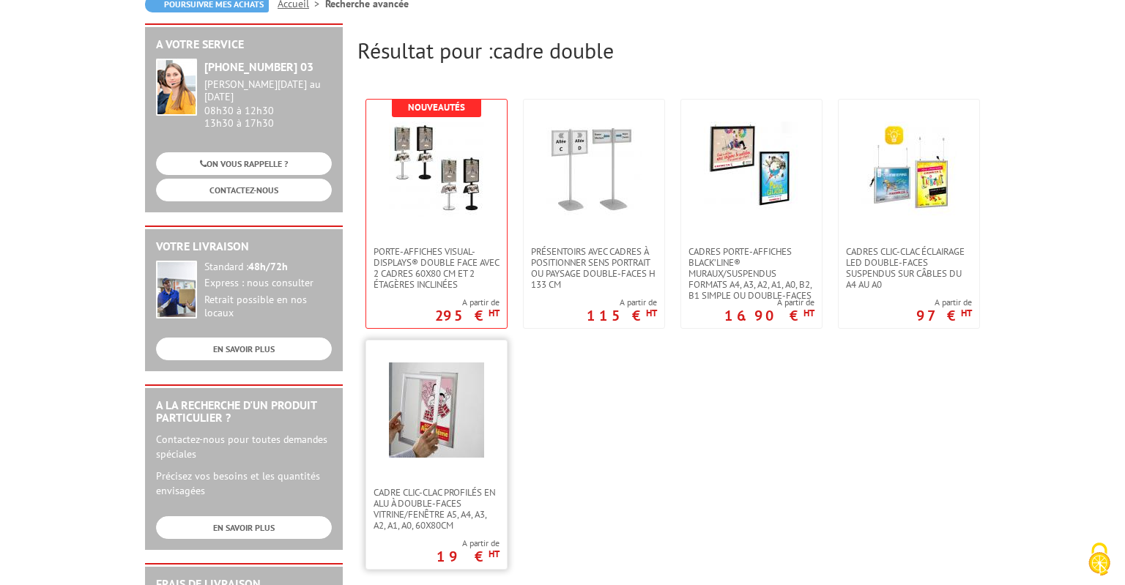
click at [417, 423] on img at bounding box center [436, 409] width 95 height 95
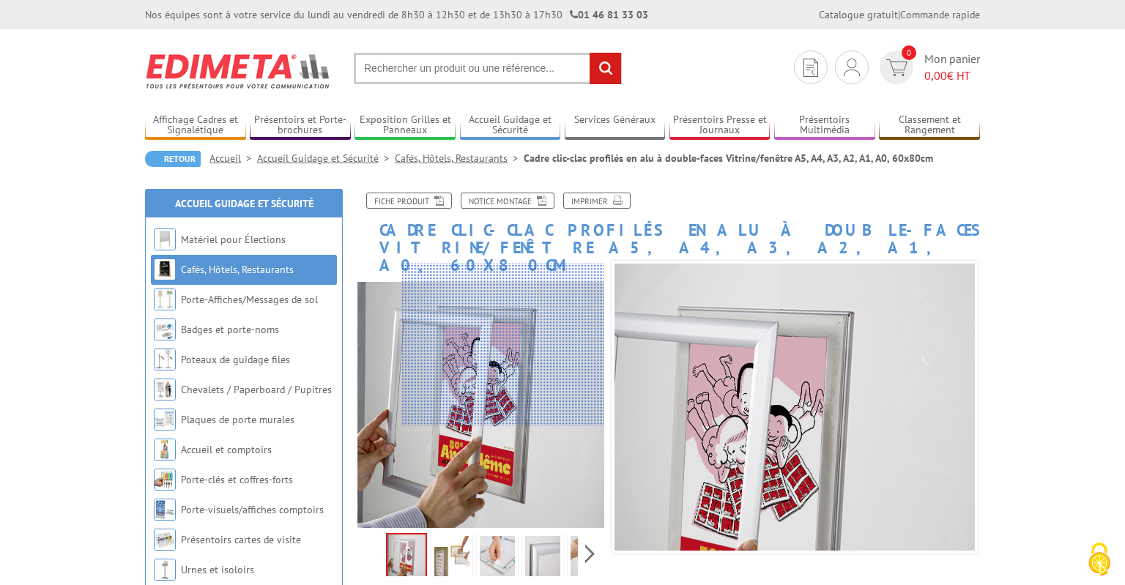
click at [546, 344] on div at bounding box center [503, 344] width 202 height 161
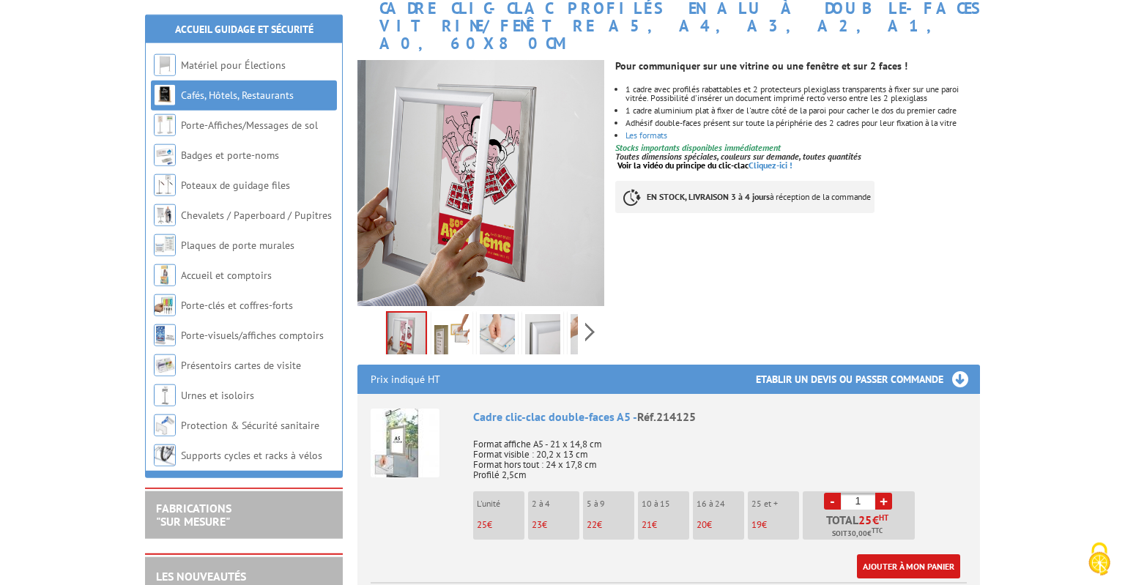
scroll to position [231, 0]
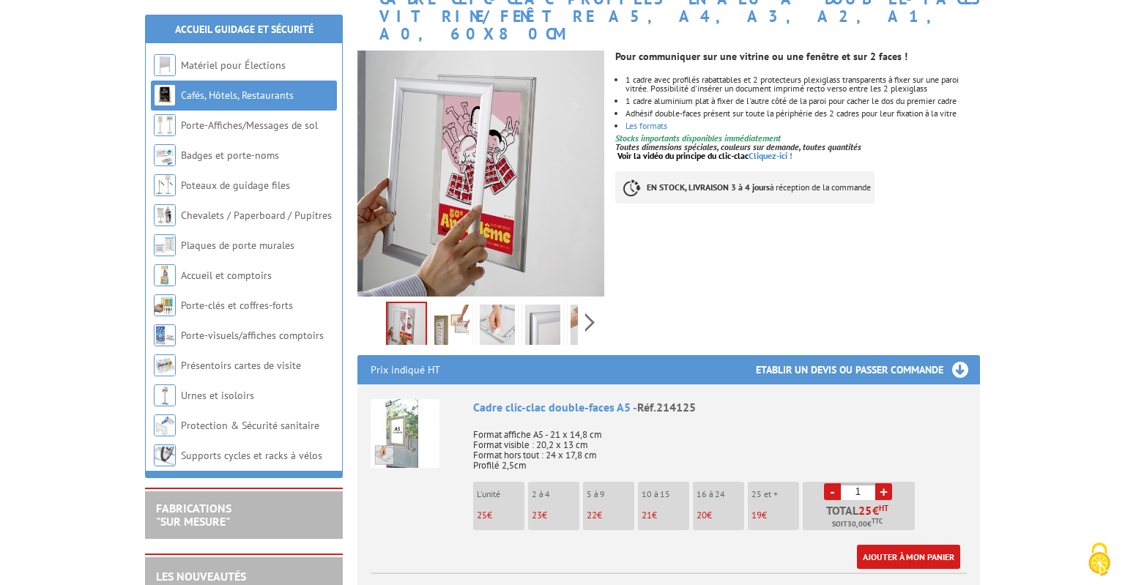
click at [404, 303] on img at bounding box center [406, 325] width 38 height 45
click at [441, 309] on img at bounding box center [451, 327] width 35 height 45
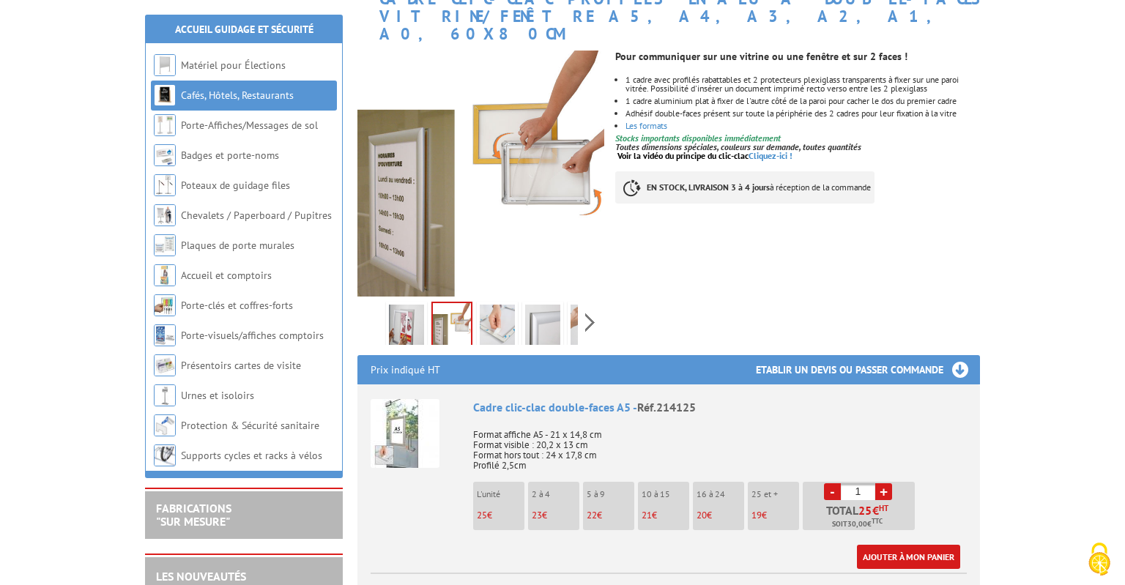
click at [488, 313] on img at bounding box center [497, 327] width 35 height 45
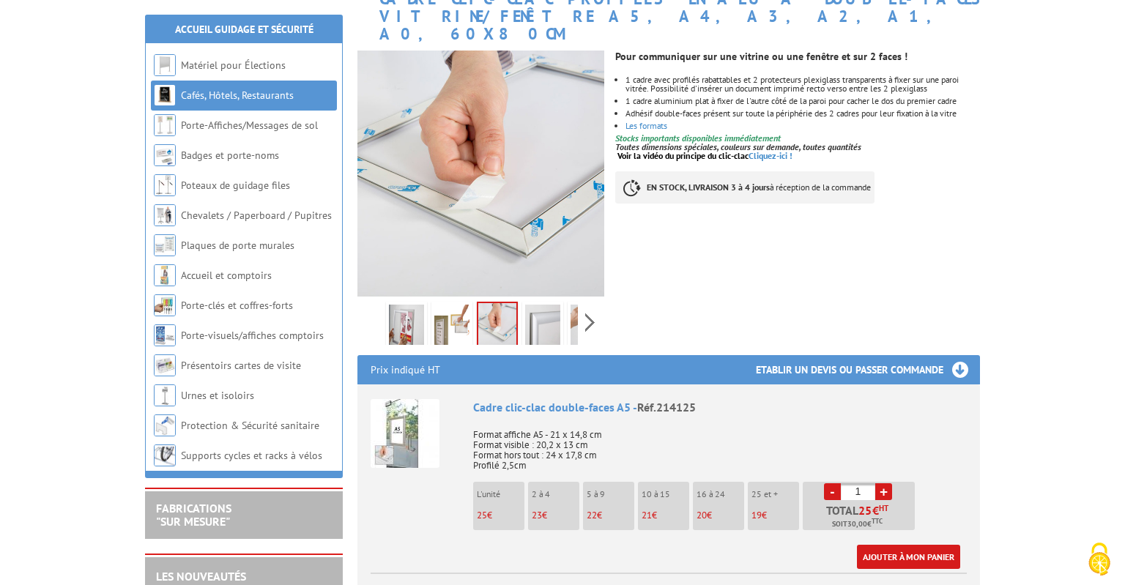
click at [545, 312] on img at bounding box center [542, 327] width 35 height 45
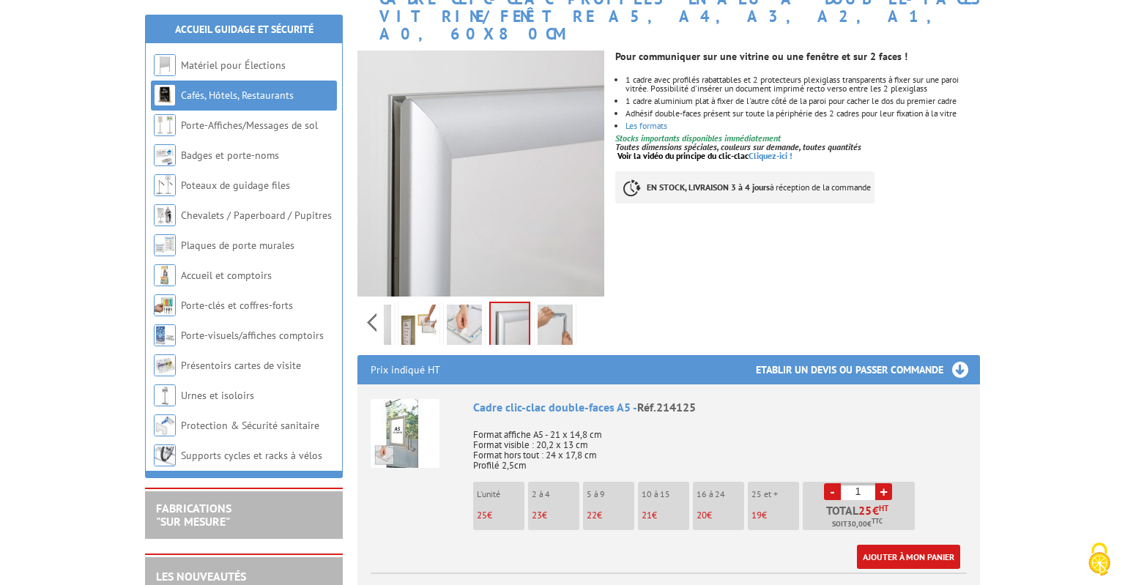
click at [586, 312] on div "Previous Next" at bounding box center [480, 322] width 247 height 51
click at [547, 308] on img at bounding box center [554, 327] width 35 height 45
